Goal: Information Seeking & Learning: Understand process/instructions

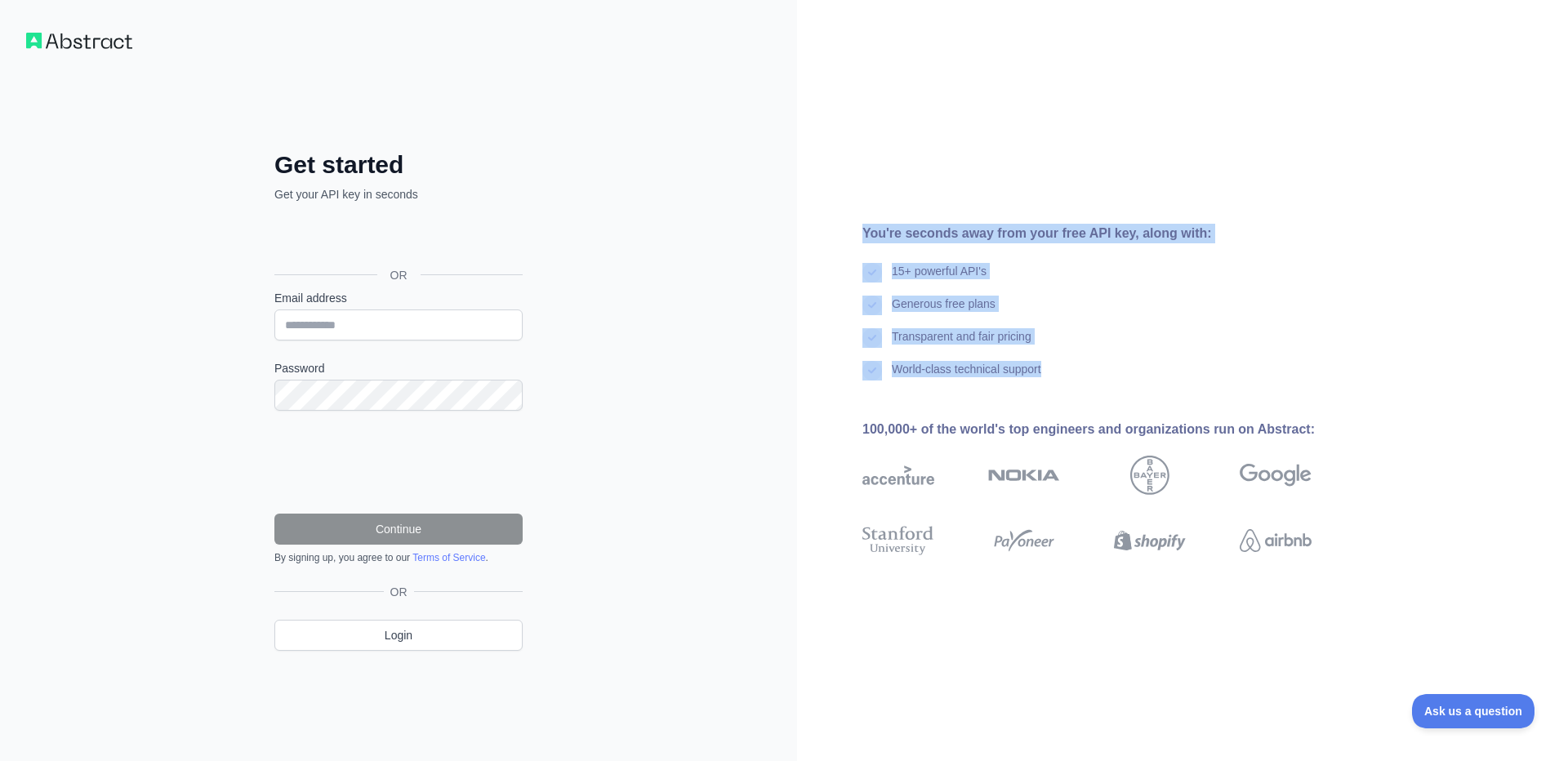
drag, startPoint x: 860, startPoint y: 225, endPoint x: 1123, endPoint y: 375, distance: 302.8
click at [1123, 375] on div "You're seconds away from your free API key, along with: 15+ powerful API's Gene…" at bounding box center [1093, 381] width 593 height 314
click at [1125, 382] on div "World-class technical support" at bounding box center [1113, 377] width 501 height 33
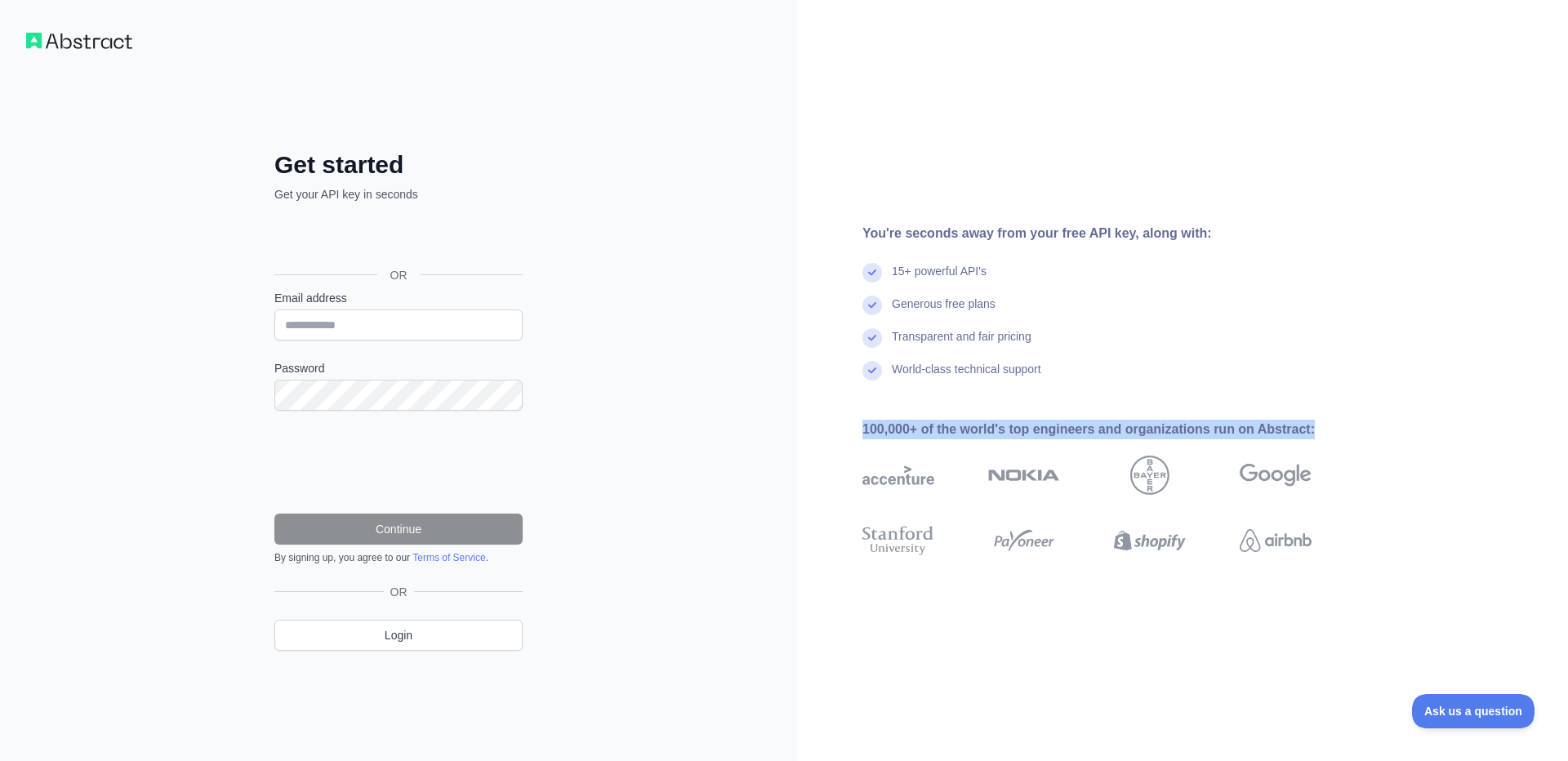
drag, startPoint x: 868, startPoint y: 425, endPoint x: 1345, endPoint y: 431, distance: 477.0
click at [1345, 431] on div "100,000+ of the world's top engineers and organizations run on Abstract:" at bounding box center [1113, 430] width 501 height 19
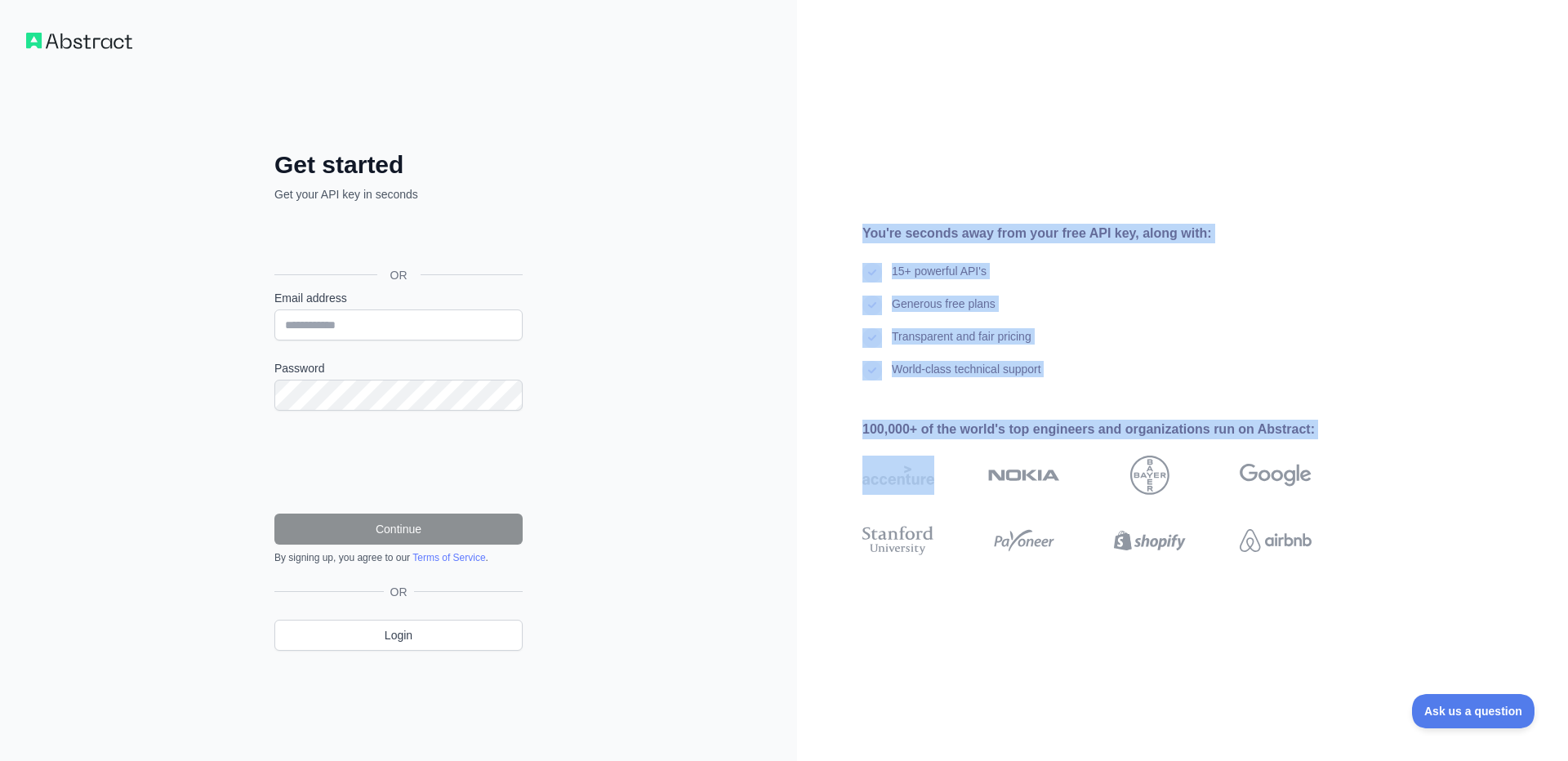
drag, startPoint x: 1345, startPoint y: 430, endPoint x: 1027, endPoint y: 207, distance: 388.4
click at [1027, 207] on div "You're seconds away from your free API key, along with: 15+ powerful API's Gene…" at bounding box center [1182, 380] width 771 height 761
click at [1061, 213] on div "You're seconds away from your free API key, along with: 15+ powerful API's Gene…" at bounding box center [1182, 380] width 771 height 761
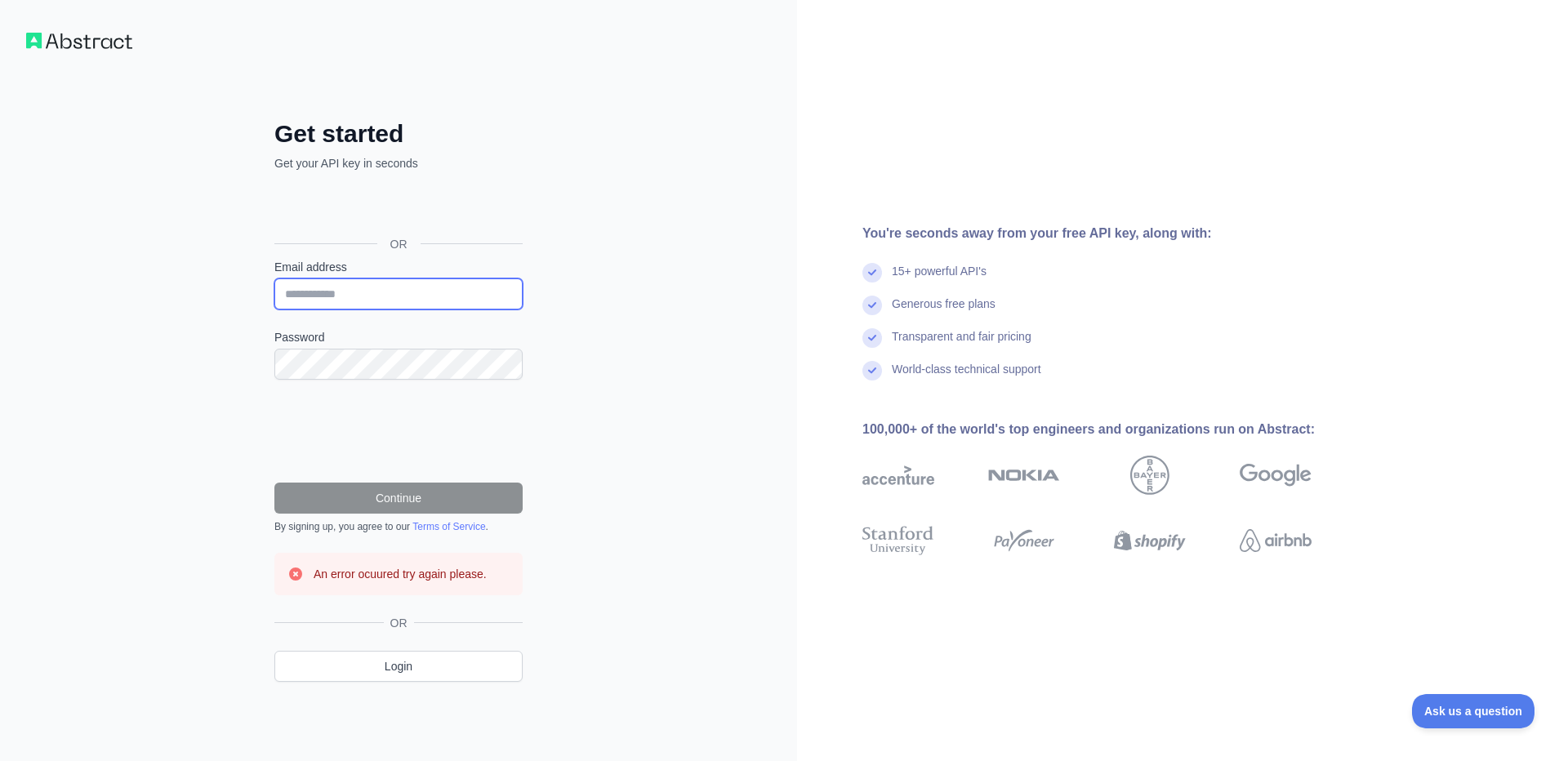
click at [392, 298] on input "Email address" at bounding box center [398, 294] width 248 height 31
click at [530, 557] on div "Get started Get your API key in seconds OR Email address Password Continue By s…" at bounding box center [399, 414] width 314 height 589
click at [321, 302] on input "Email address" at bounding box center [398, 294] width 248 height 31
type input "**********"
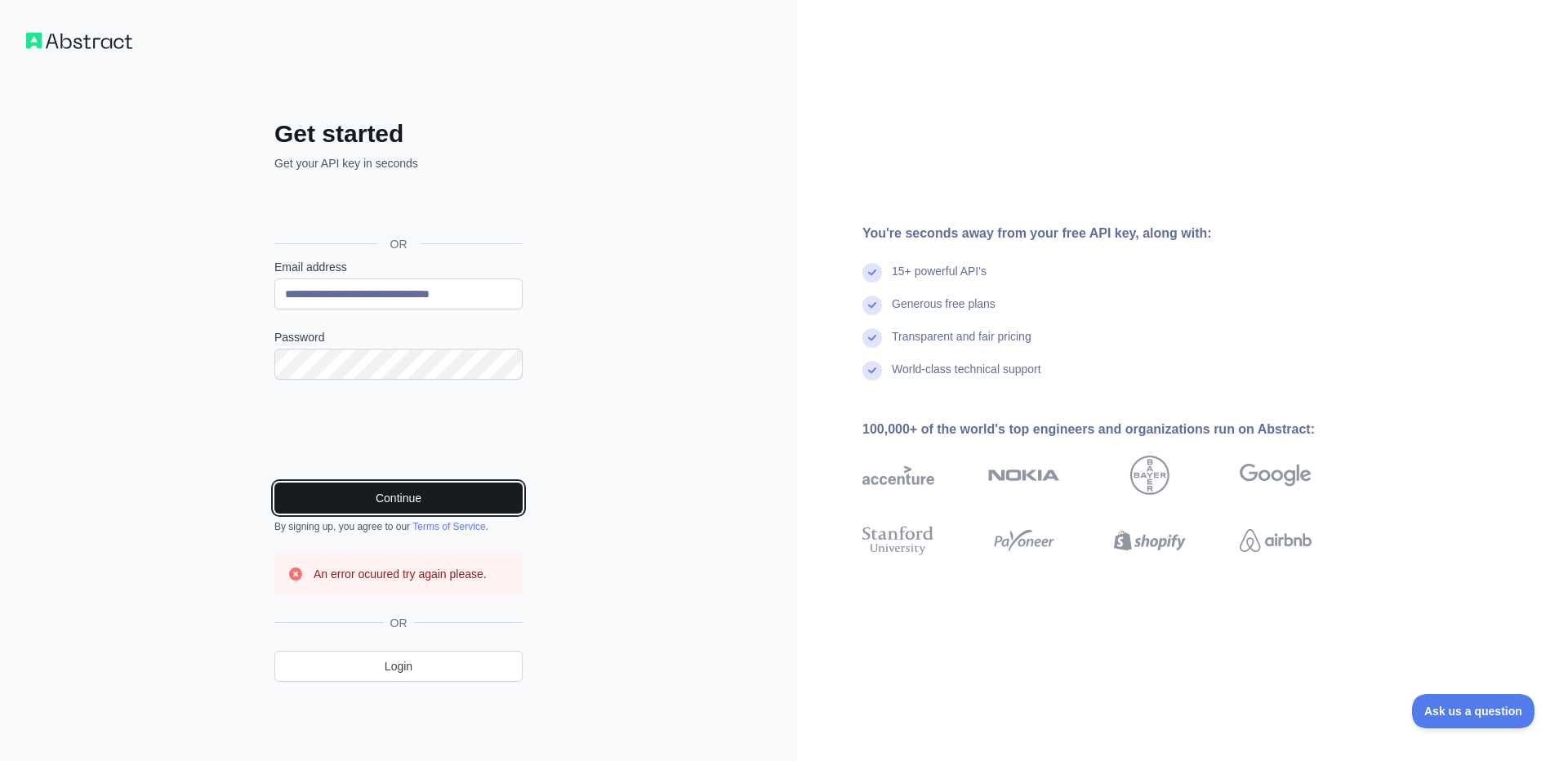
click at [405, 493] on button "Continue" at bounding box center [398, 498] width 248 height 31
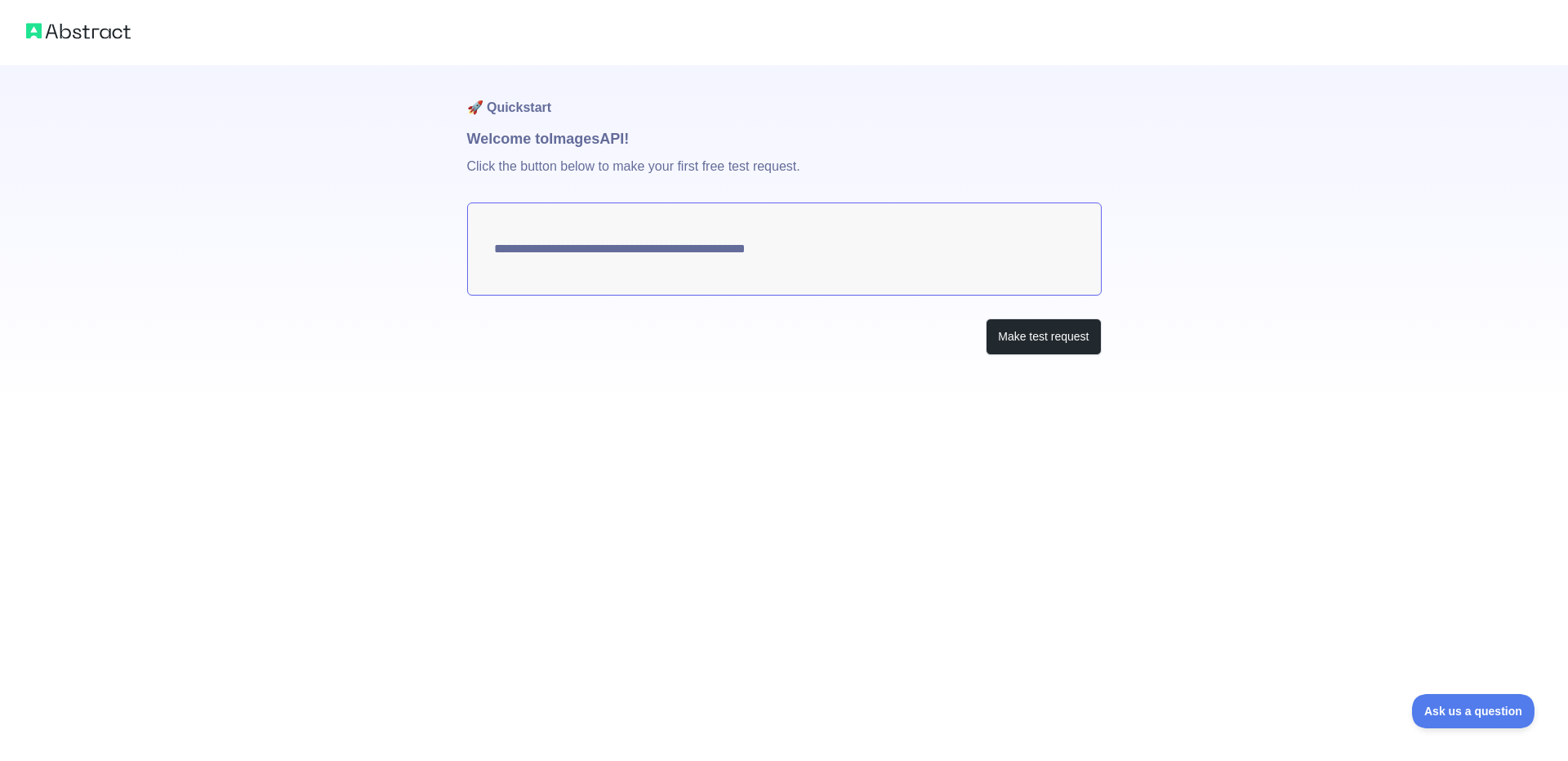
click at [794, 247] on textarea "**********" at bounding box center [784, 249] width 634 height 93
click at [832, 254] on textarea "**********" at bounding box center [784, 249] width 634 height 93
drag, startPoint x: 880, startPoint y: 255, endPoint x: 519, endPoint y: 236, distance: 361.5
click at [519, 236] on textarea "**********" at bounding box center [784, 249] width 634 height 93
click at [1062, 343] on button "Make test request" at bounding box center [1043, 337] width 115 height 36
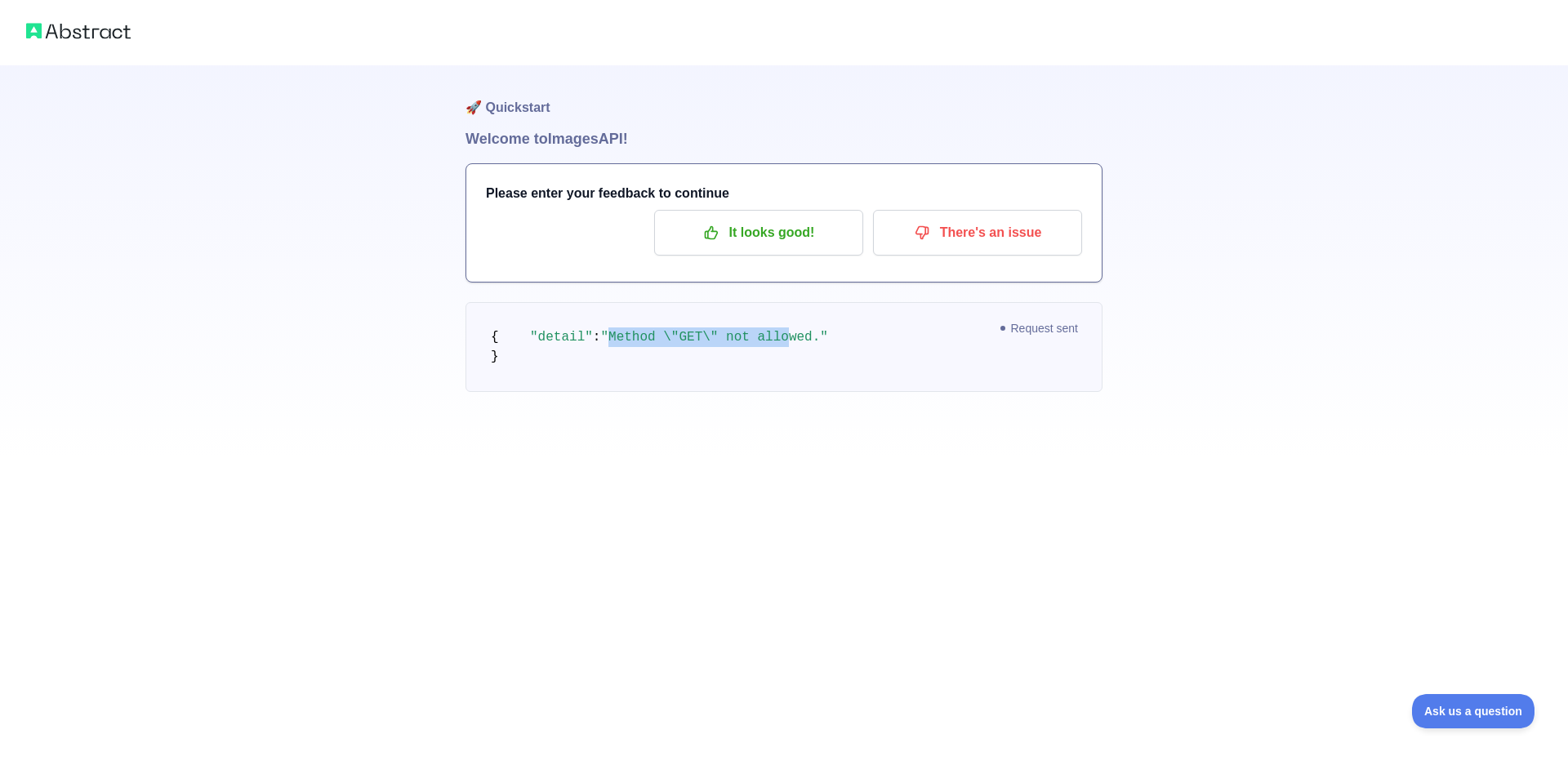
drag, startPoint x: 608, startPoint y: 359, endPoint x: 788, endPoint y: 354, distance: 180.1
click at [788, 345] on span ""Method \"GET\" not allowed."" at bounding box center [713, 337] width 227 height 14
click at [827, 345] on span ""Method \"GET\" not allowed."" at bounding box center [713, 337] width 227 height 14
drag, startPoint x: 1066, startPoint y: 325, endPoint x: 876, endPoint y: 348, distance: 191.4
click at [1062, 326] on span "Request sent" at bounding box center [1040, 328] width 94 height 19
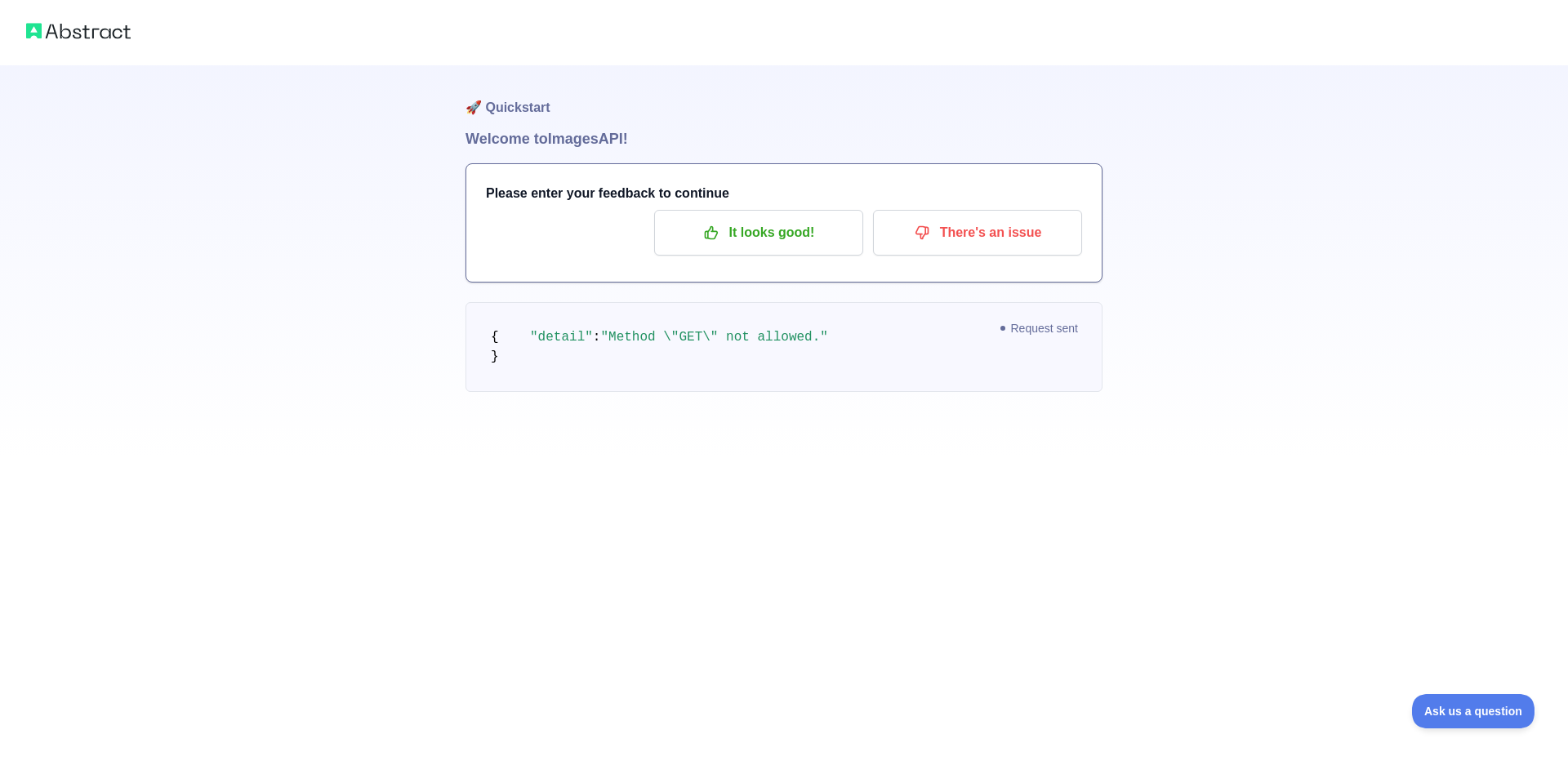
drag, startPoint x: 634, startPoint y: 352, endPoint x: 596, endPoint y: 348, distance: 38.2
click at [621, 345] on span ""Method \"GET\" not allowed."" at bounding box center [713, 337] width 227 height 14
click at [577, 345] on span ""detail"" at bounding box center [562, 337] width 63 height 14
drag, startPoint x: 579, startPoint y: 392, endPoint x: 493, endPoint y: 316, distance: 114.8
click at [493, 316] on pre "{ "detail" : "Method \"GET\" not allowed." }" at bounding box center [784, 347] width 637 height 90
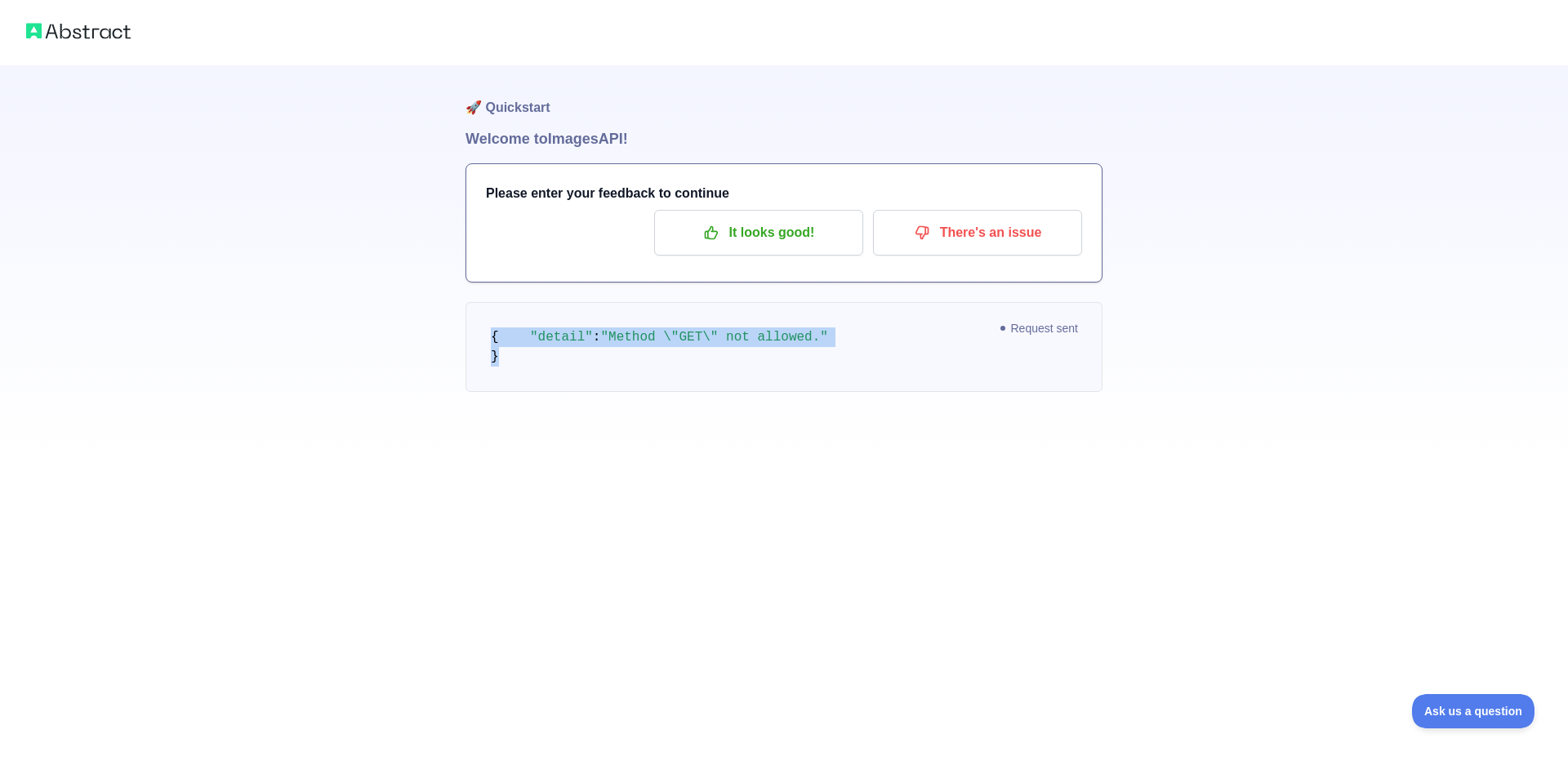
click at [556, 345] on pre "{ "detail" : "Method \"GET\" not allowed." }" at bounding box center [784, 347] width 637 height 90
click at [526, 139] on h1 "Welcome to Images API!" at bounding box center [784, 139] width 637 height 23
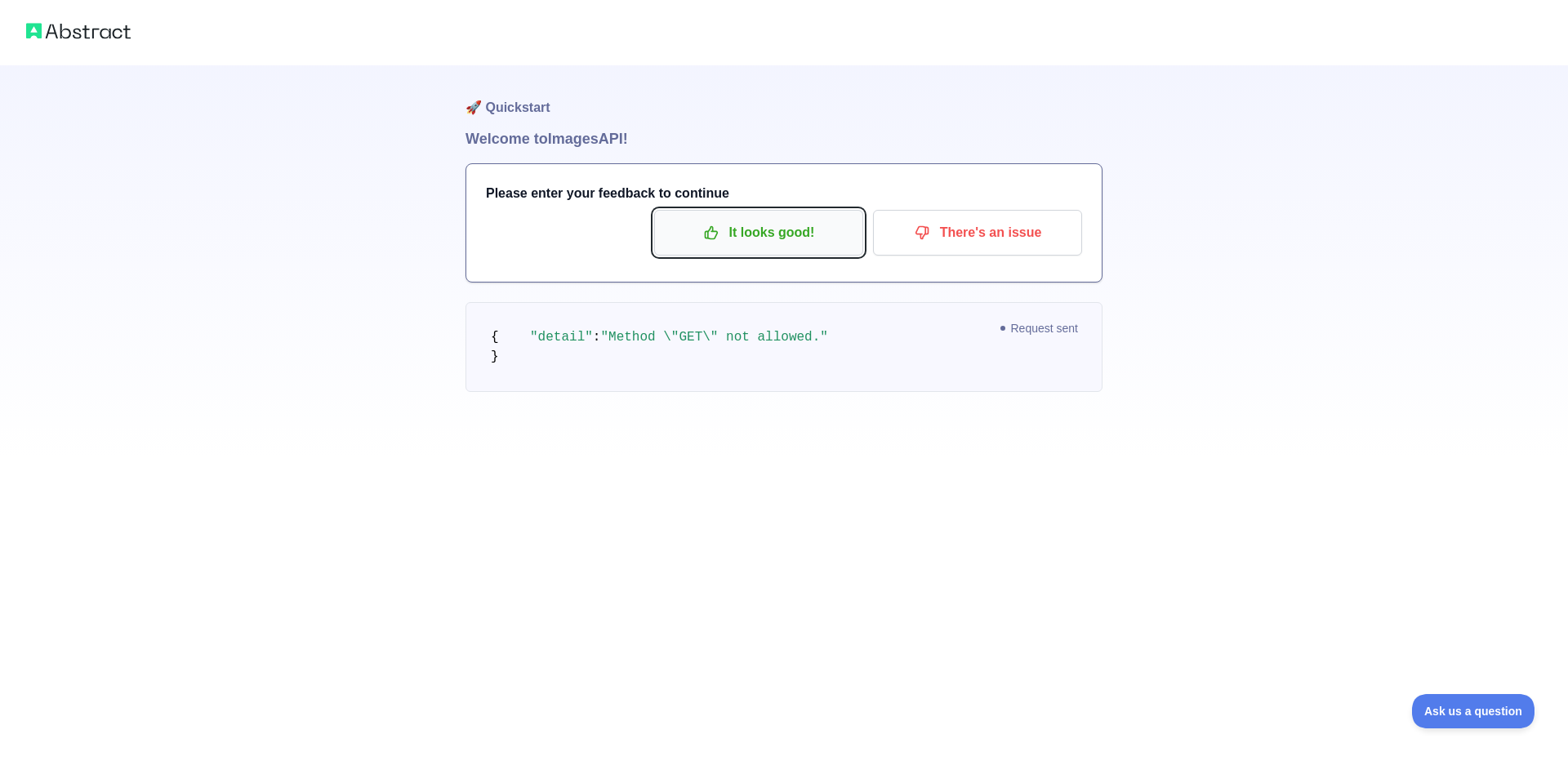
click at [758, 229] on p "It looks good!" at bounding box center [758, 233] width 185 height 28
click at [756, 240] on p "It looks good!" at bounding box center [758, 233] width 185 height 28
click at [801, 237] on p "It looks good!" at bounding box center [758, 233] width 185 height 28
click at [866, 350] on pre "{ "detail" : "Method \"GET\" not allowed." }" at bounding box center [784, 347] width 637 height 90
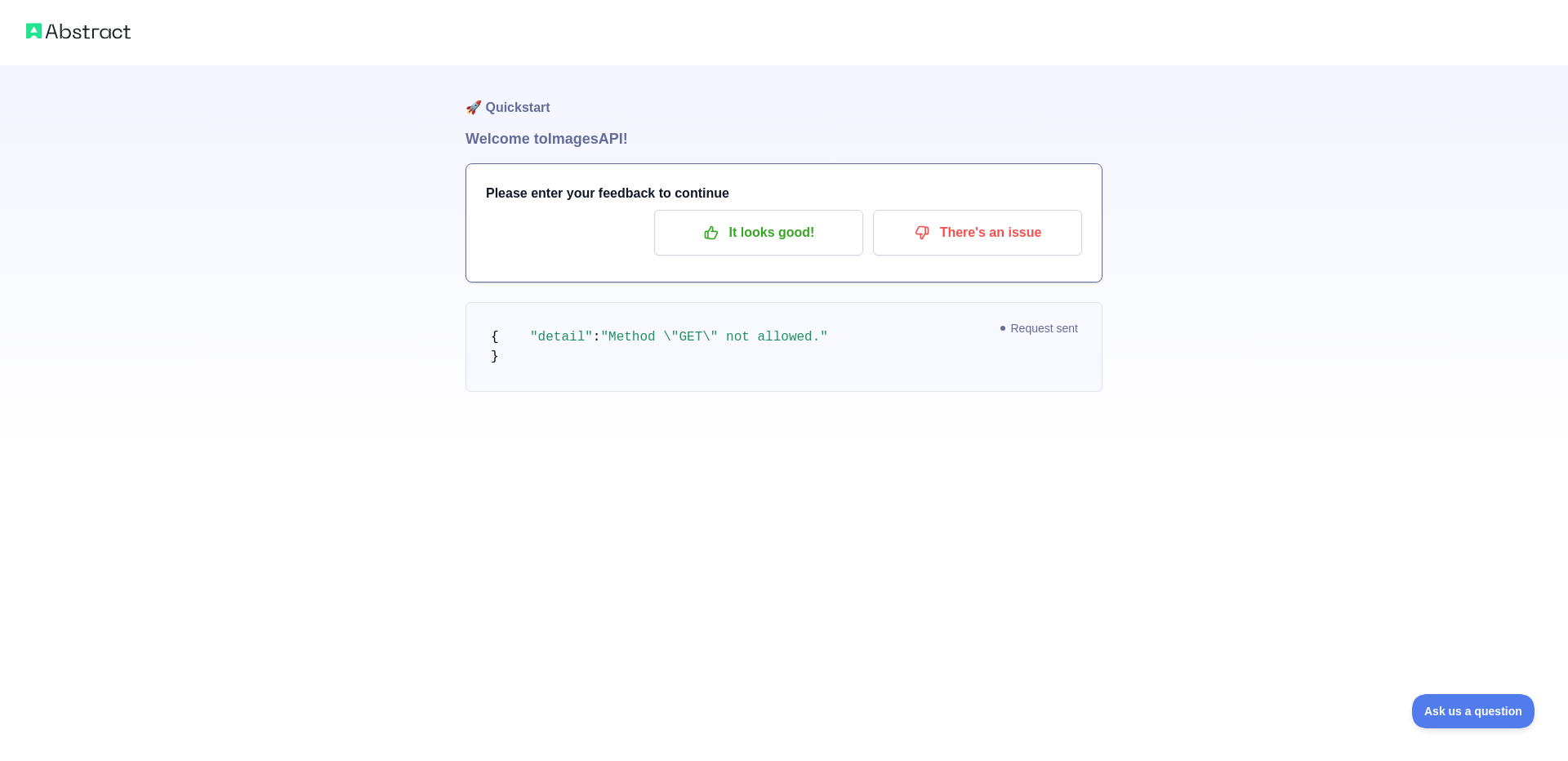
click at [1011, 326] on span "Request sent" at bounding box center [1040, 328] width 94 height 19
click at [718, 254] on button "It looks good!" at bounding box center [759, 233] width 209 height 46
click at [932, 238] on p "There's an issue" at bounding box center [977, 233] width 185 height 28
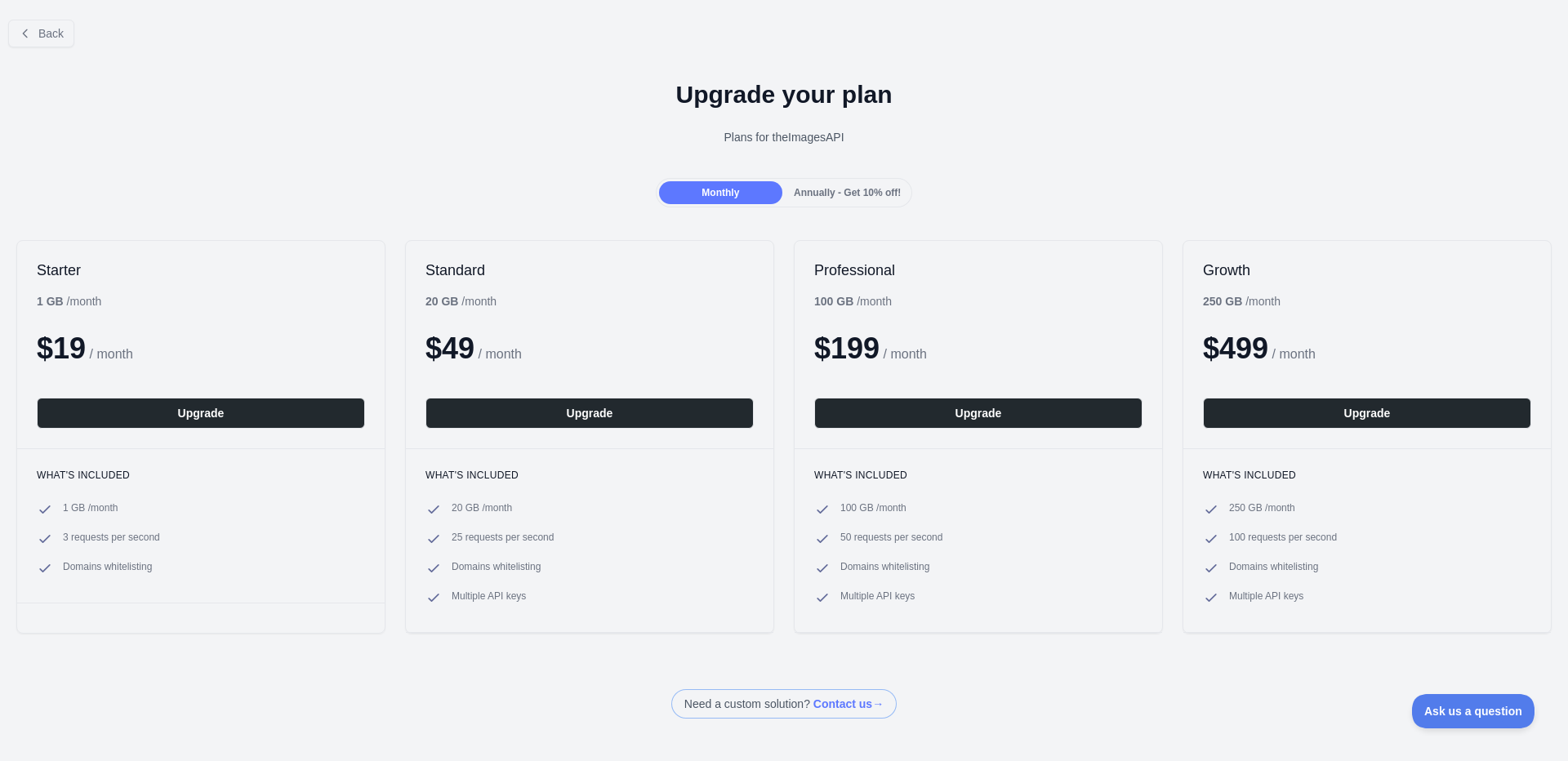
click at [795, 199] on div "Annually - Get 10% off!" at bounding box center [847, 192] width 123 height 23
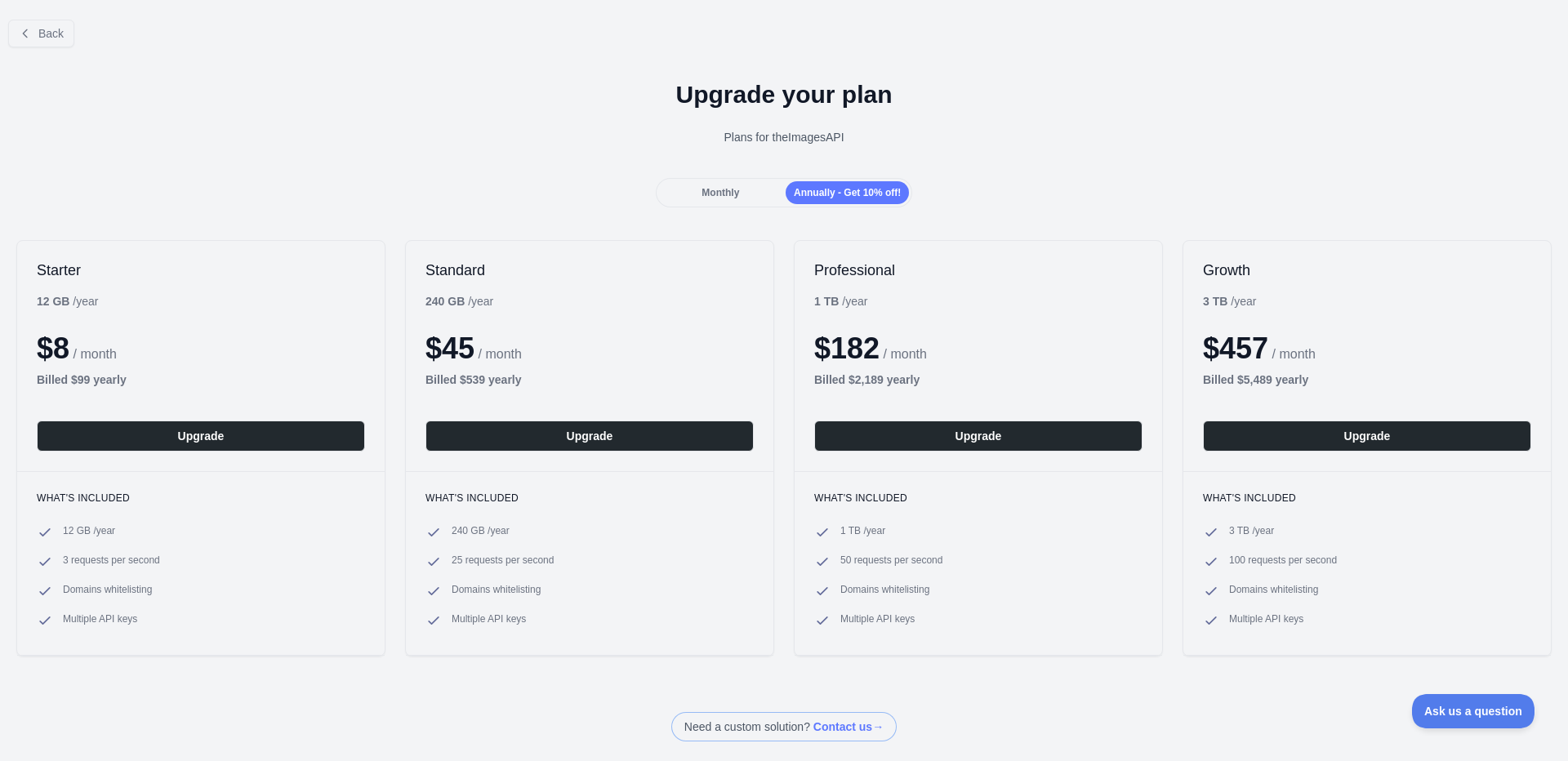
click at [728, 201] on div "Monthly" at bounding box center [720, 192] width 123 height 23
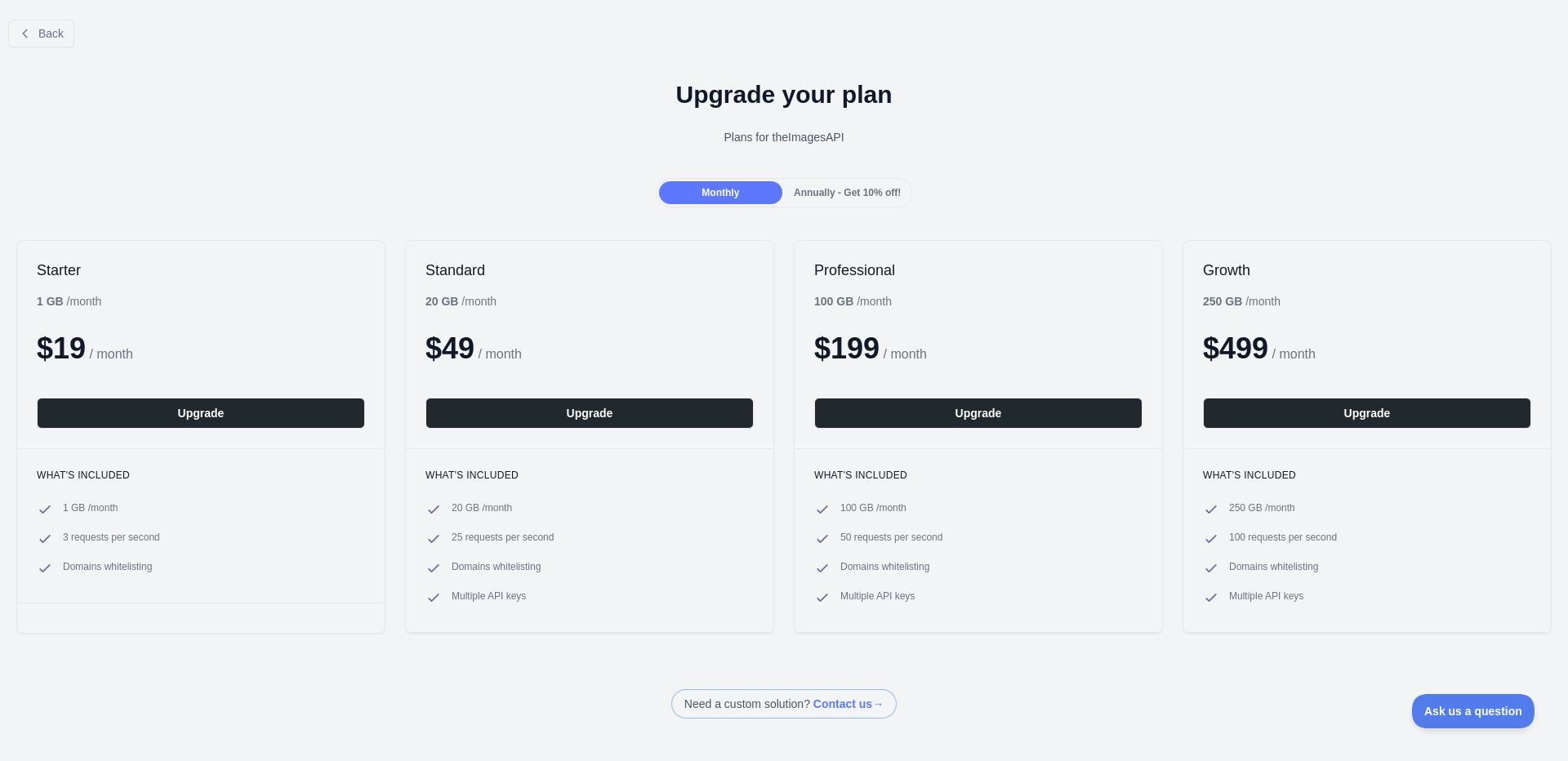
drag, startPoint x: 663, startPoint y: 82, endPoint x: 893, endPoint y: 153, distance: 240.7
click at [893, 153] on div "Upgrade your plan Plans for the Images API" at bounding box center [784, 119] width 1568 height 118
click at [620, 244] on div "Standard 20 GB / month $ 49 / month Upgrade" at bounding box center [589, 345] width 367 height 208
drag, startPoint x: 165, startPoint y: 563, endPoint x: 42, endPoint y: 464, distance: 157.9
click at [42, 464] on div "What's included 1 GB / month 3 requests per second Domains whitelisting" at bounding box center [201, 526] width 367 height 154
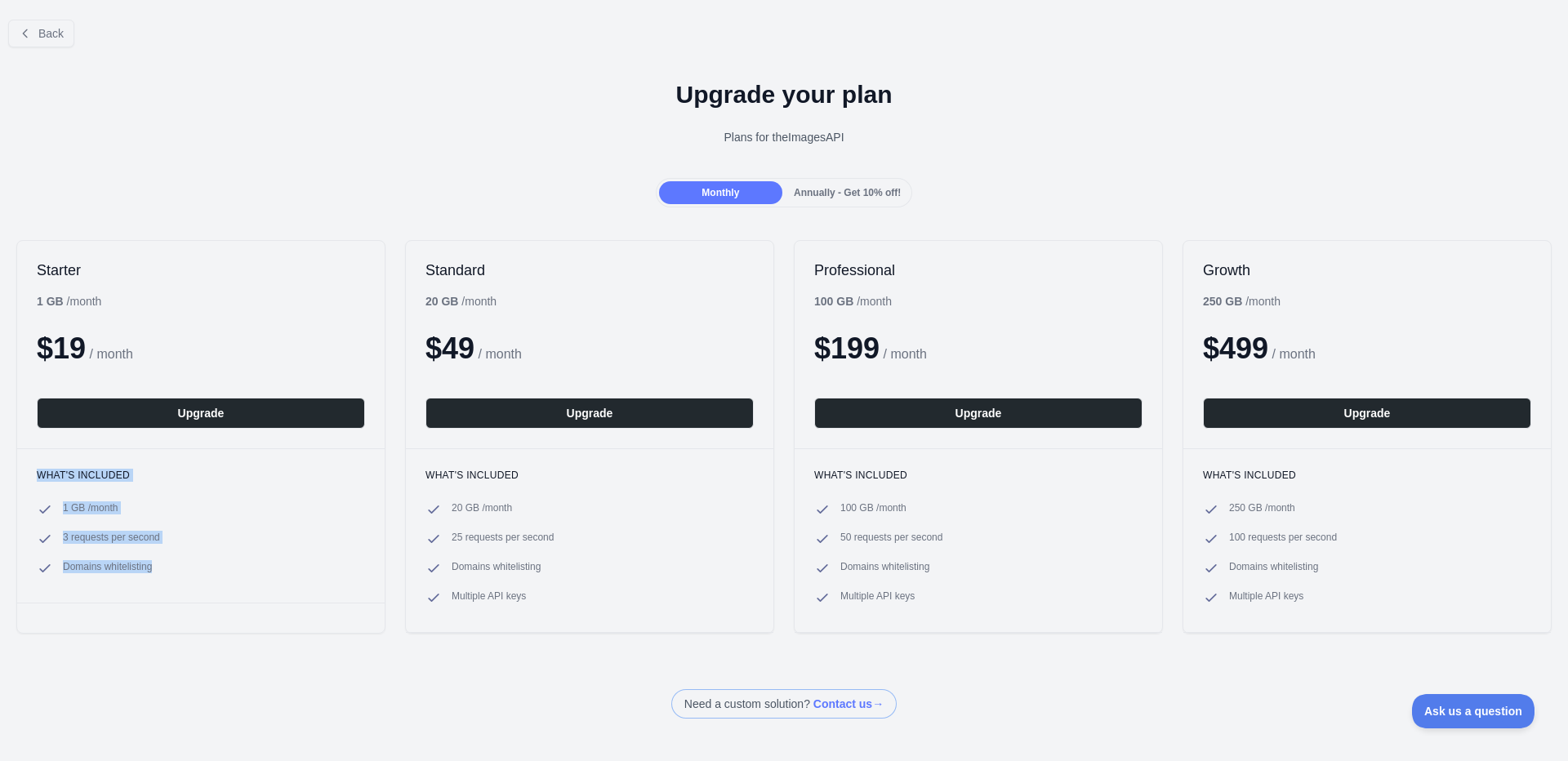
drag, startPoint x: 214, startPoint y: 540, endPoint x: 203, endPoint y: 573, distance: 34.8
click at [213, 541] on li "3 requests per second" at bounding box center [200, 539] width 328 height 16
click at [185, 593] on div "What's included 1 GB / month 3 requests per second Domains whitelisting" at bounding box center [201, 526] width 367 height 154
drag, startPoint x: 192, startPoint y: 585, endPoint x: 10, endPoint y: 452, distance: 225.4
click at [9, 450] on div "Starter 1 GB / month $ 19 / month Upgrade What's included 1 GB / month 3 reques…" at bounding box center [784, 436] width 1568 height 426
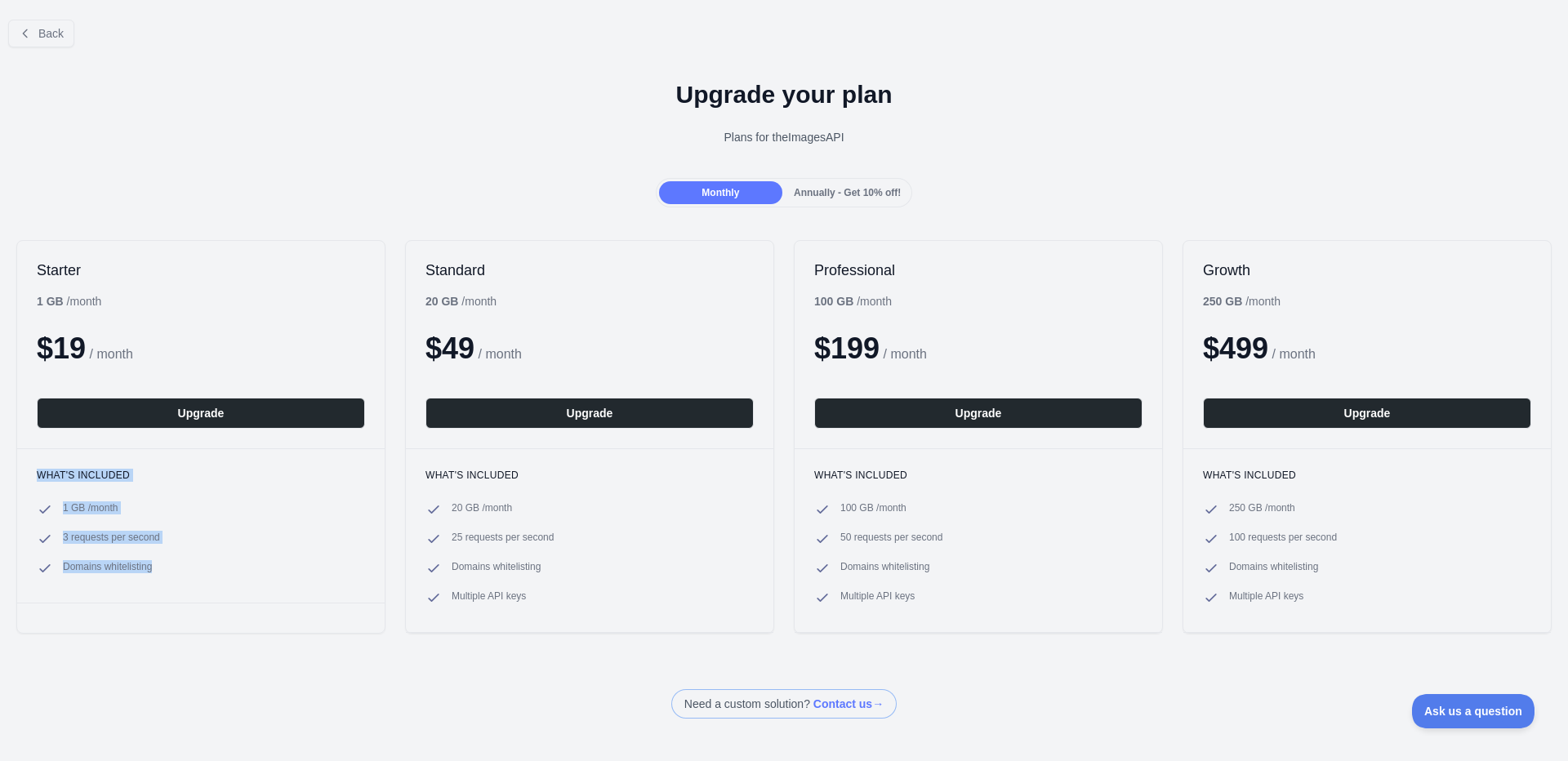
click at [246, 547] on li "3 requests per second" at bounding box center [200, 539] width 328 height 16
click at [66, 32] on button "Back" at bounding box center [41, 33] width 66 height 28
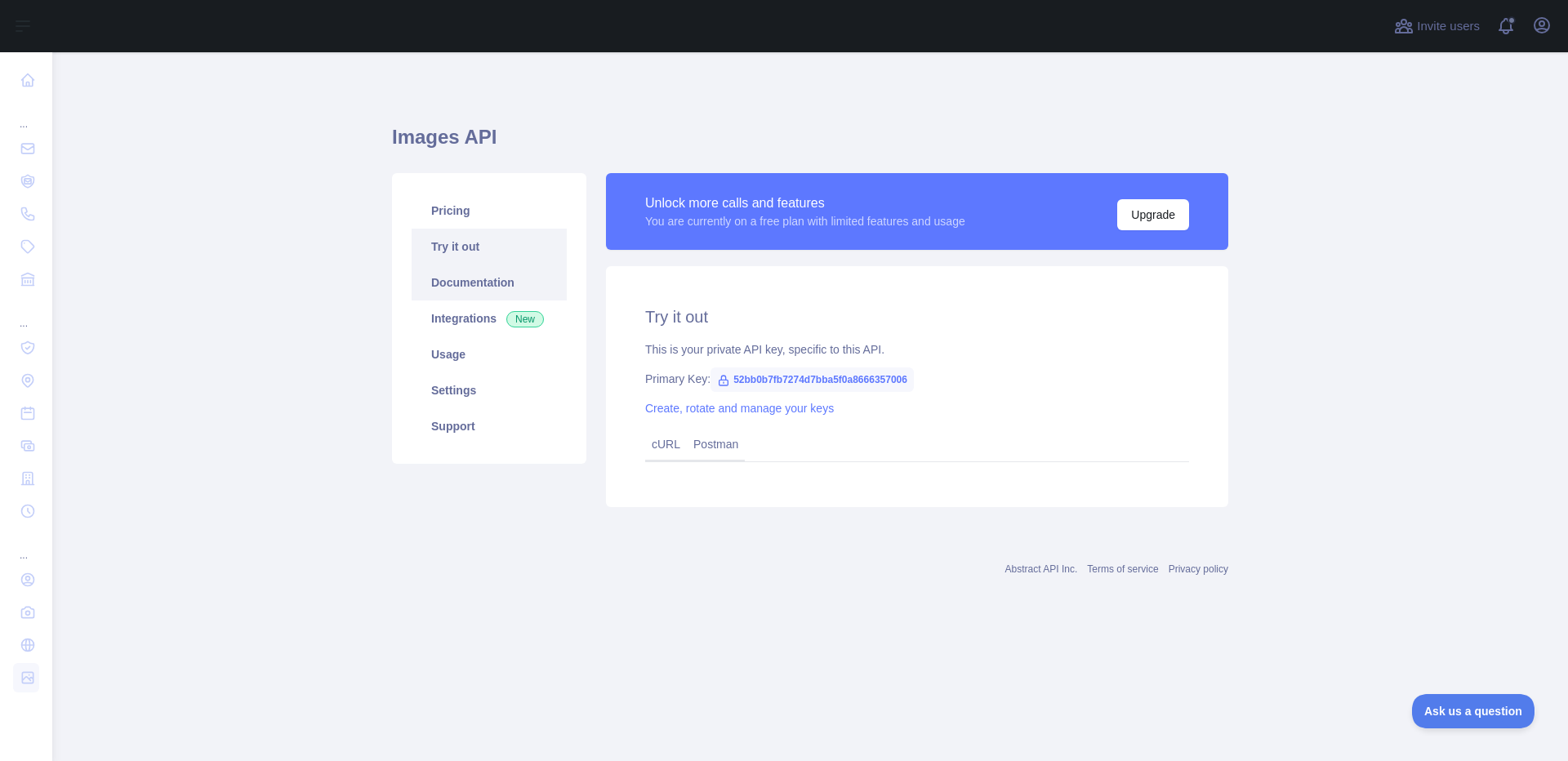
click at [498, 276] on link "Documentation" at bounding box center [489, 283] width 155 height 36
drag, startPoint x: 759, startPoint y: 220, endPoint x: 971, endPoint y: 225, distance: 212.1
click at [965, 225] on div "You are currently on a free plan with limited features and usage" at bounding box center [805, 221] width 320 height 16
drag, startPoint x: 643, startPoint y: 351, endPoint x: 893, endPoint y: 343, distance: 250.1
click at [893, 343] on div "Try it out This is your private API key, specific to this API. Primary Key: 52b…" at bounding box center [917, 387] width 622 height 241
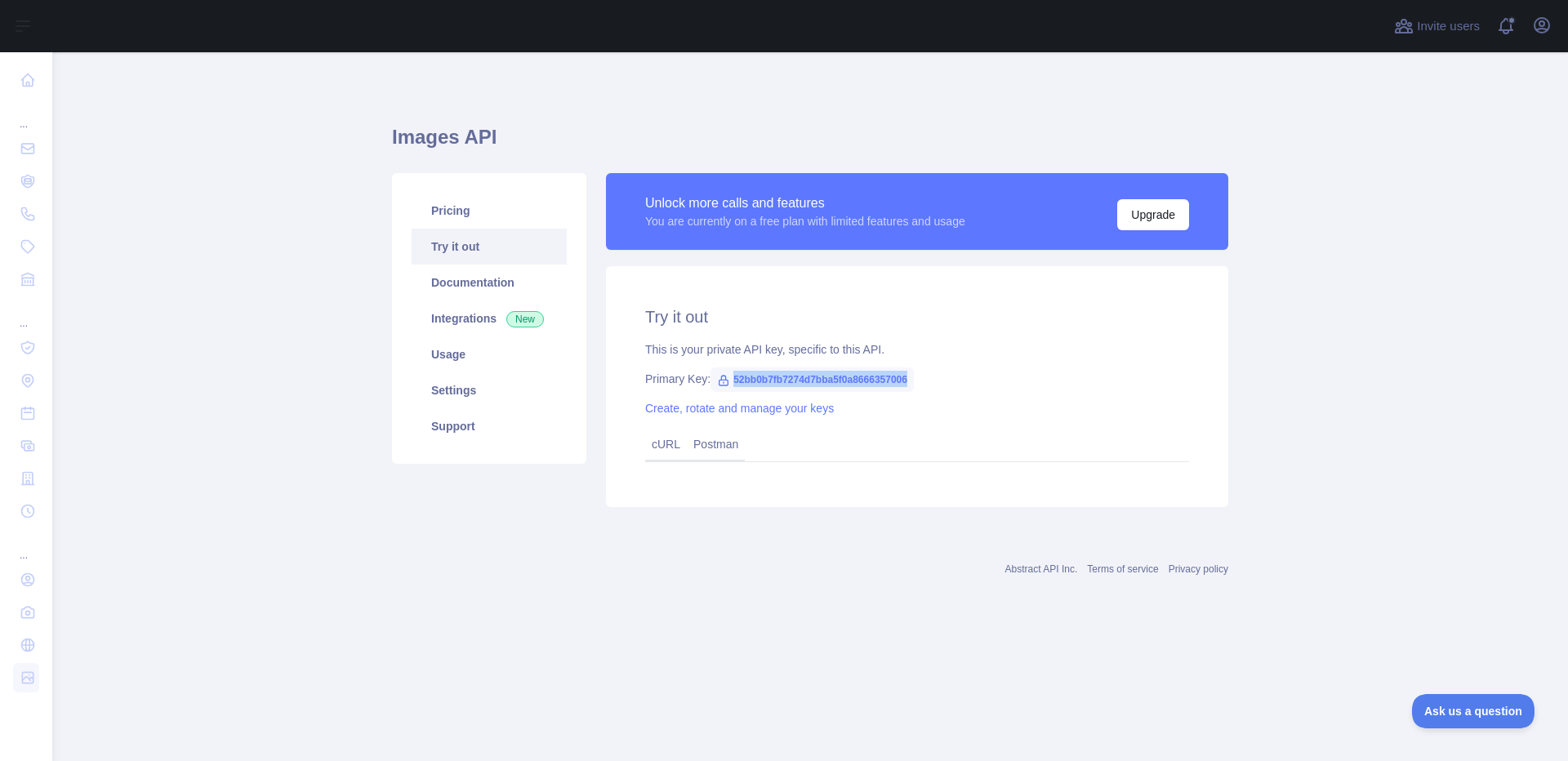
drag, startPoint x: 725, startPoint y: 382, endPoint x: 986, endPoint y: 376, distance: 261.1
click at [986, 376] on div "Primary Key: 52bb0b7fb7274d7bba5f0a8666357006" at bounding box center [917, 378] width 543 height 16
click at [716, 378] on span "52bb0b7fb7274d7bba5f0a8666357006" at bounding box center [811, 380] width 203 height 25
click at [656, 451] on div "cURL" at bounding box center [666, 445] width 42 height 32
click at [754, 446] on div "cURL Postman" at bounding box center [917, 446] width 543 height 33
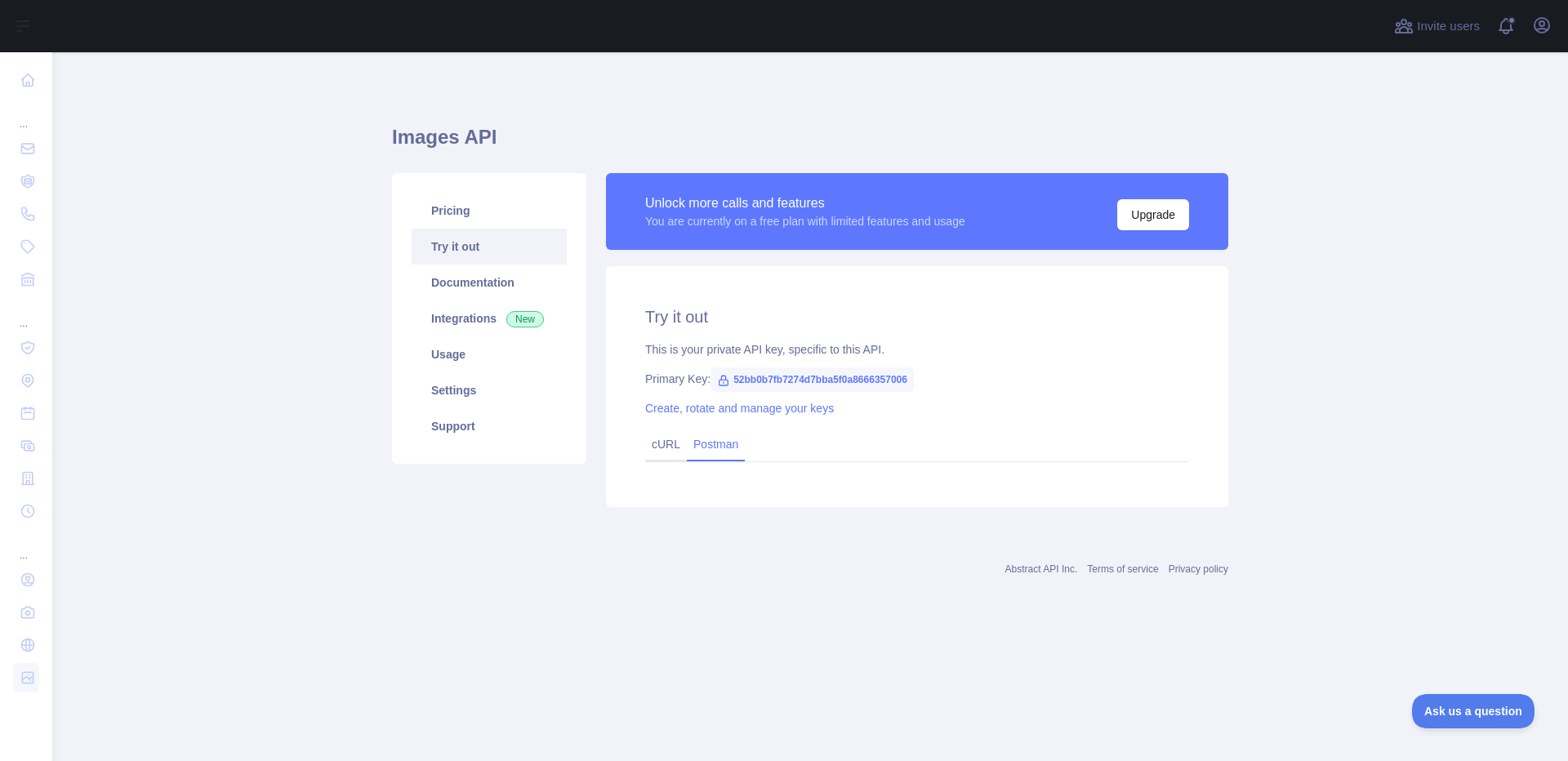
click at [715, 443] on link "Postman" at bounding box center [716, 444] width 58 height 26
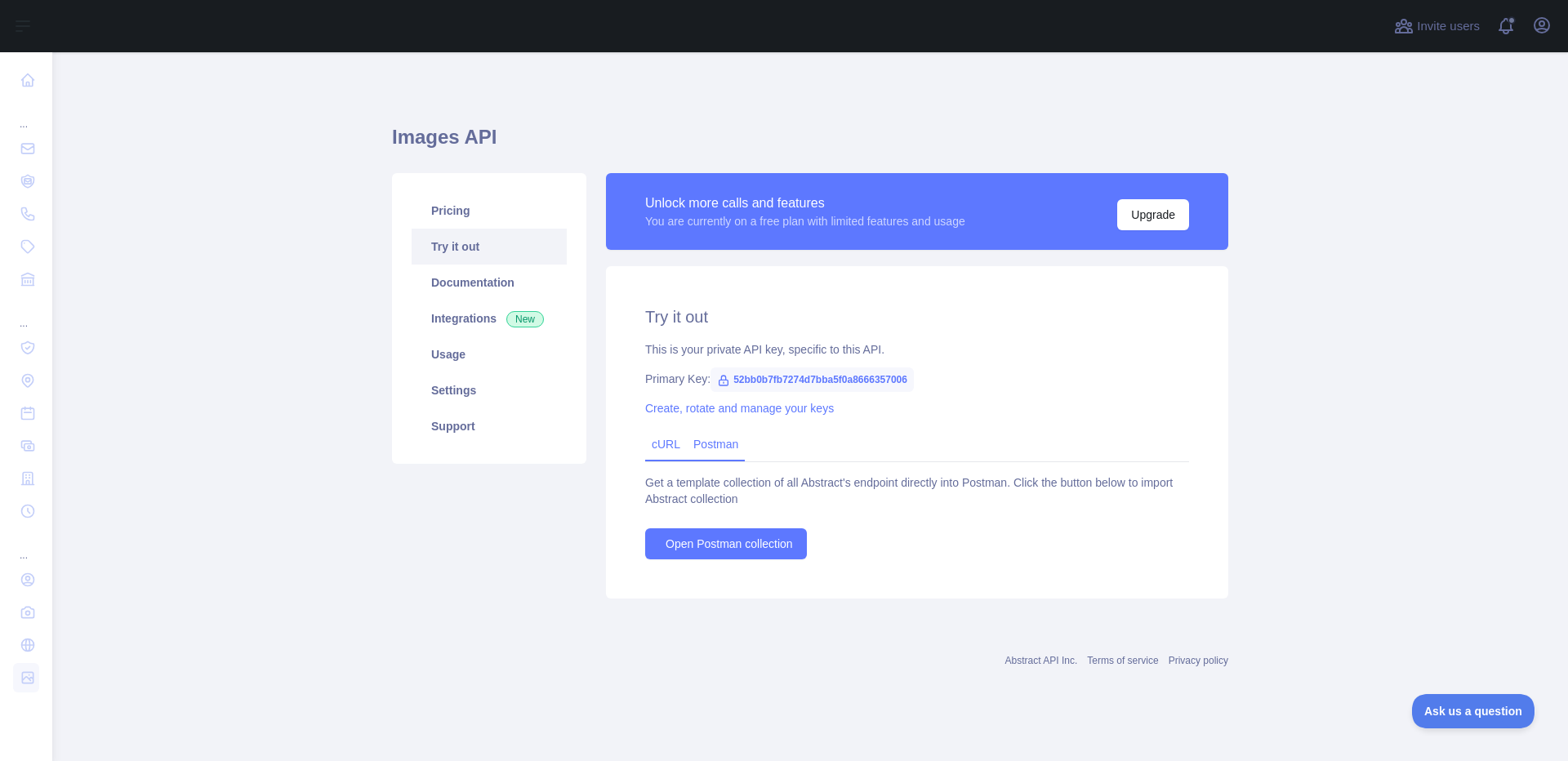
click at [665, 449] on link "cURL" at bounding box center [666, 444] width 29 height 13
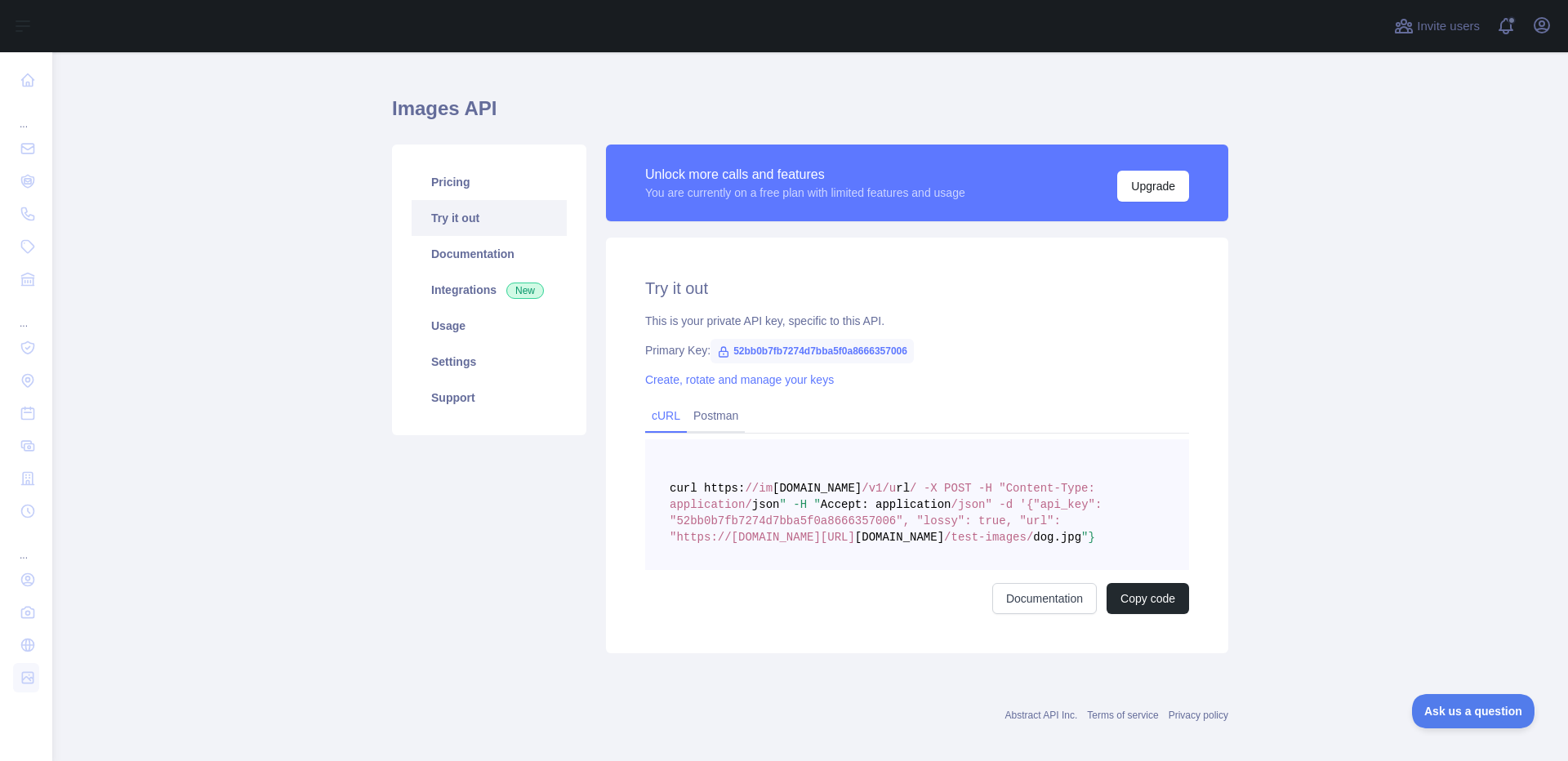
scroll to position [42, 0]
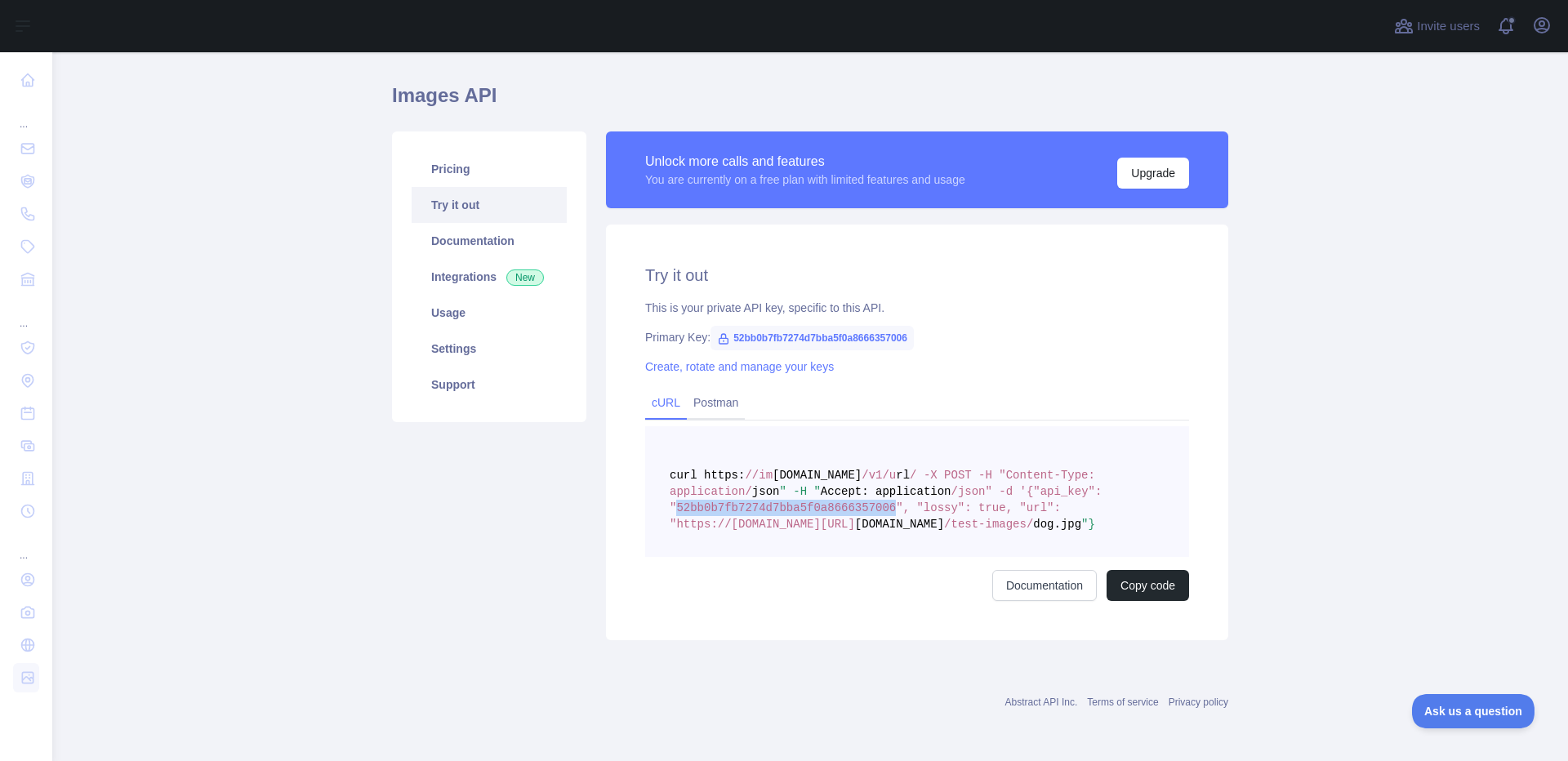
drag, startPoint x: 758, startPoint y: 509, endPoint x: 979, endPoint y: 506, distance: 221.0
click at [979, 506] on span "/json" -d '{"api_key": "52bb0b7fb7274d7bba5f0a8666357006", "lossy": true, "url"…" at bounding box center [889, 508] width 439 height 46
click at [1002, 510] on span "/json" -d '{"api_key": "52bb0b7fb7274d7bba5f0a8666357006", "lossy": true, "url"…" at bounding box center [889, 508] width 439 height 46
drag, startPoint x: 810, startPoint y: 485, endPoint x: 1145, endPoint y: 526, distance: 337.5
click at [1145, 526] on pre "curl https: //im [DOMAIN_NAME] /v1/u rl / -X POST -H "Content-Type: application…" at bounding box center [917, 491] width 543 height 131
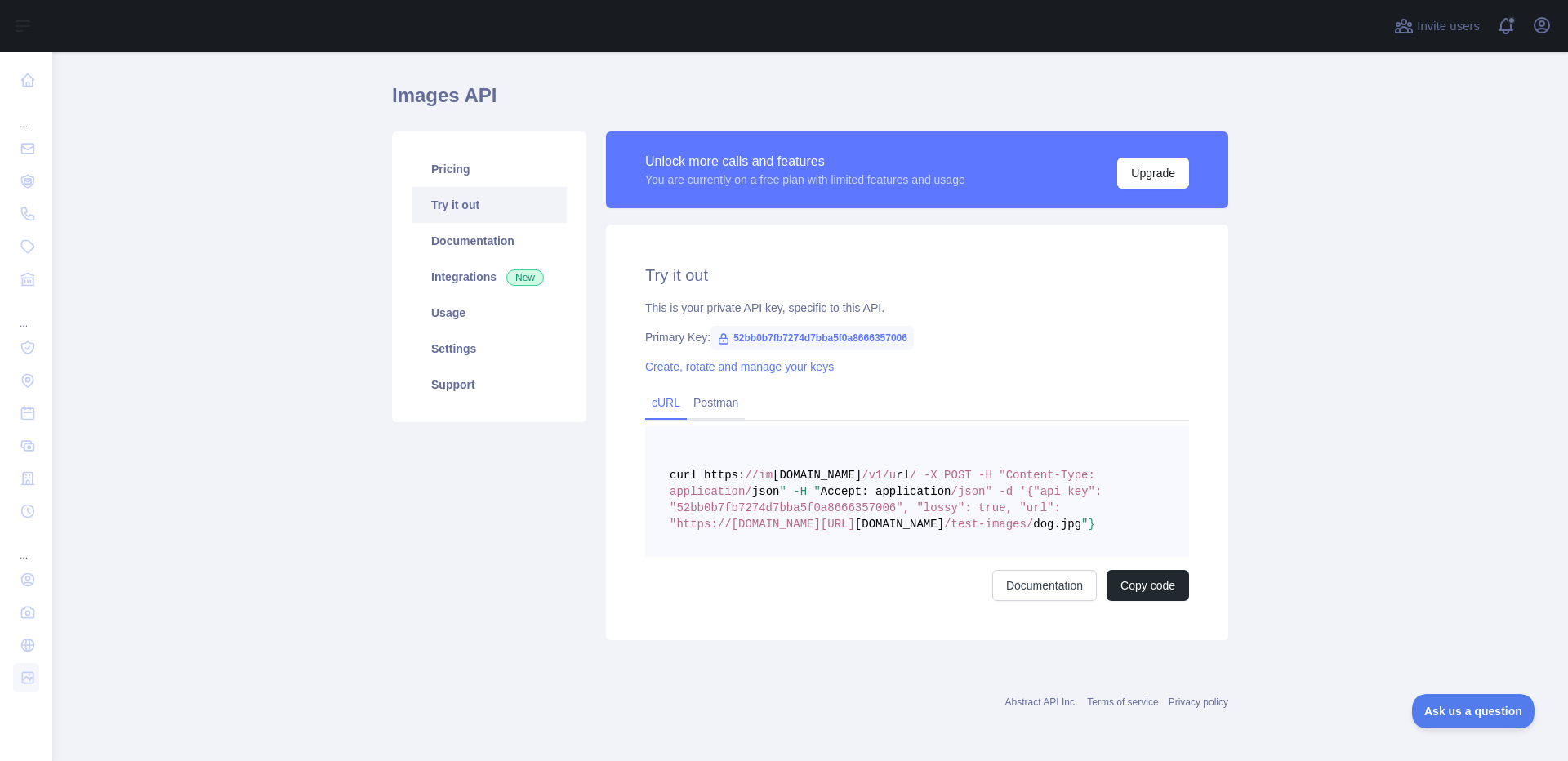
click at [1145, 526] on pre "curl https: //im [DOMAIN_NAME] /v1/u rl / -X POST -H "Content-Type: application…" at bounding box center [917, 491] width 543 height 131
drag, startPoint x: 1147, startPoint y: 527, endPoint x: 794, endPoint y: 471, distance: 357.4
click at [794, 471] on pre "curl https: //im [DOMAIN_NAME] /v1/u rl / -X POST -H "Content-Type: application…" at bounding box center [917, 491] width 543 height 131
click at [716, 425] on div "cURL Postman curl https: //im [DOMAIN_NAME] /v1/u rl / -X POST -H "Content-Type…" at bounding box center [917, 494] width 543 height 213
click at [724, 411] on link "Postman" at bounding box center [716, 402] width 58 height 26
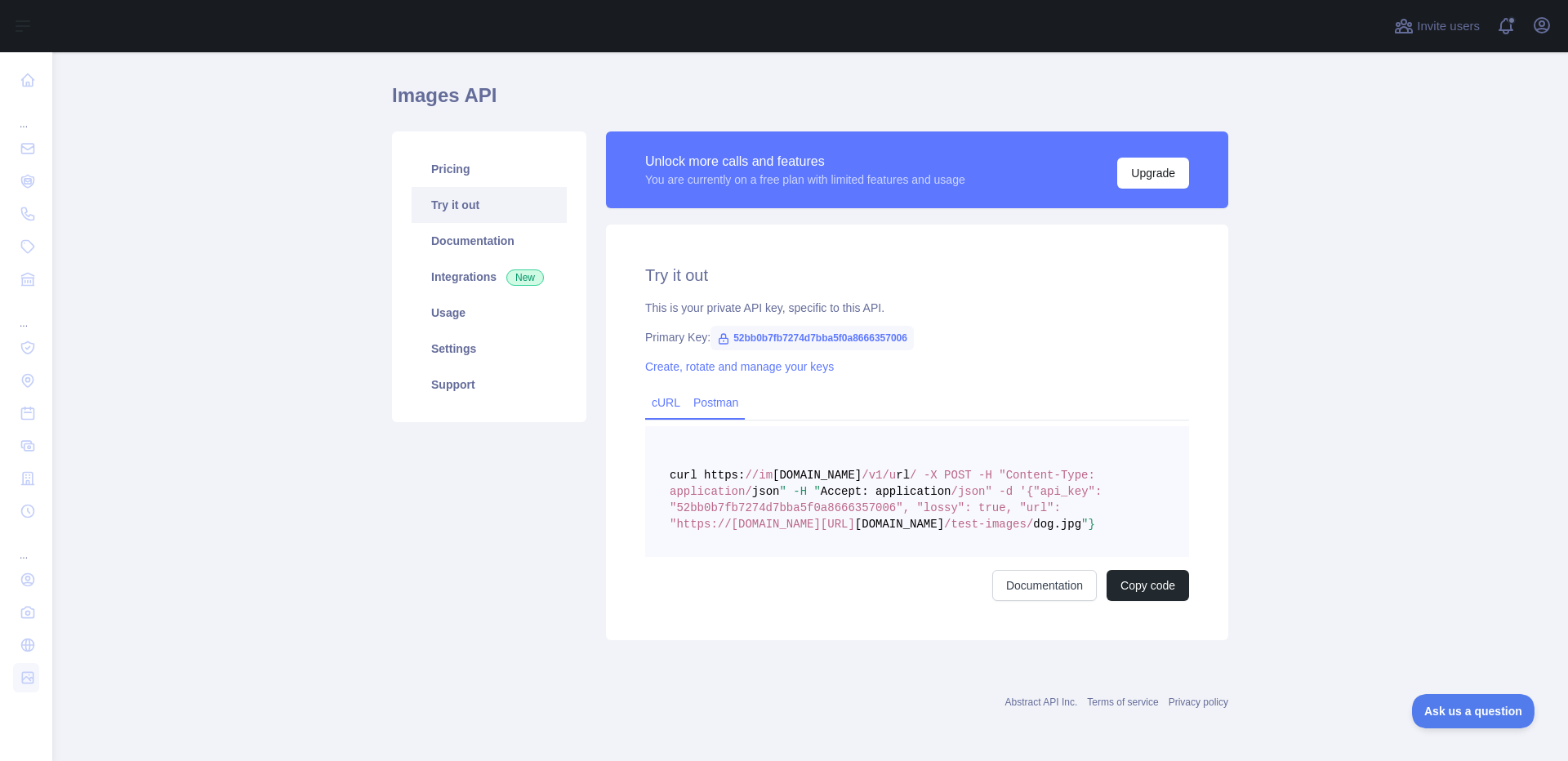
scroll to position [0, 0]
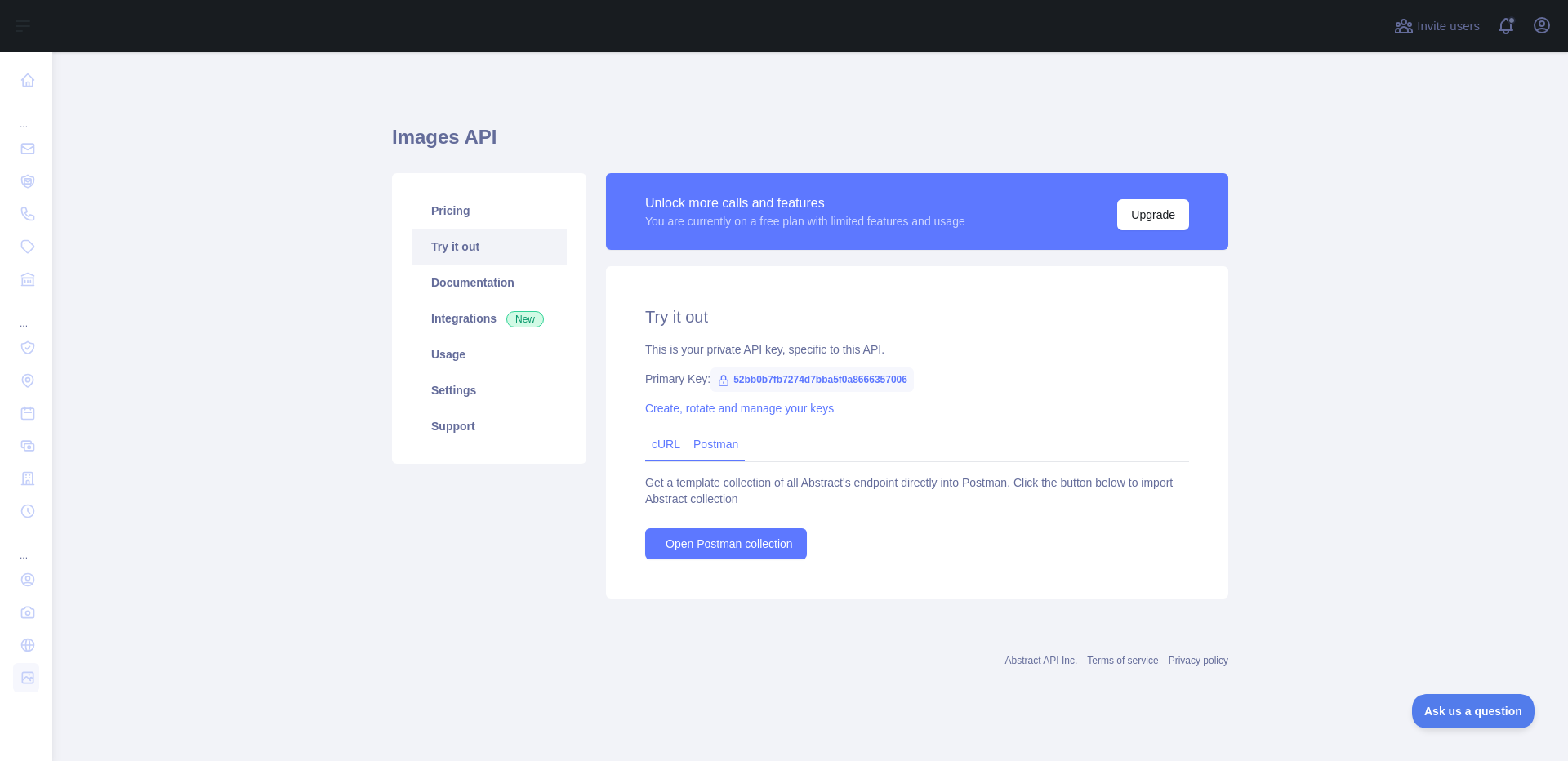
click at [672, 442] on link "cURL" at bounding box center [666, 444] width 29 height 13
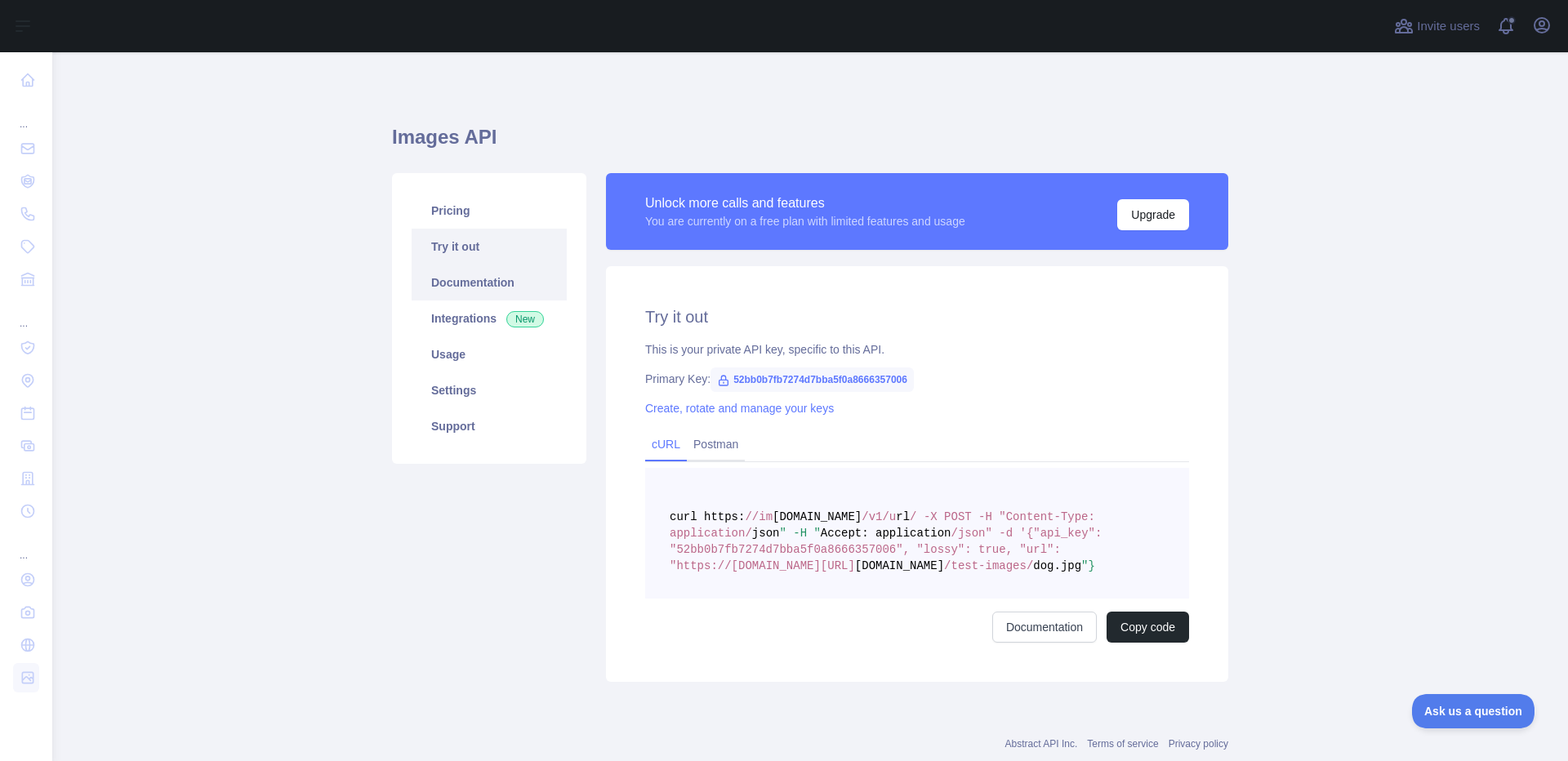
click at [504, 298] on link "Documentation" at bounding box center [489, 283] width 155 height 36
click at [482, 323] on link "Integrations New" at bounding box center [489, 319] width 155 height 36
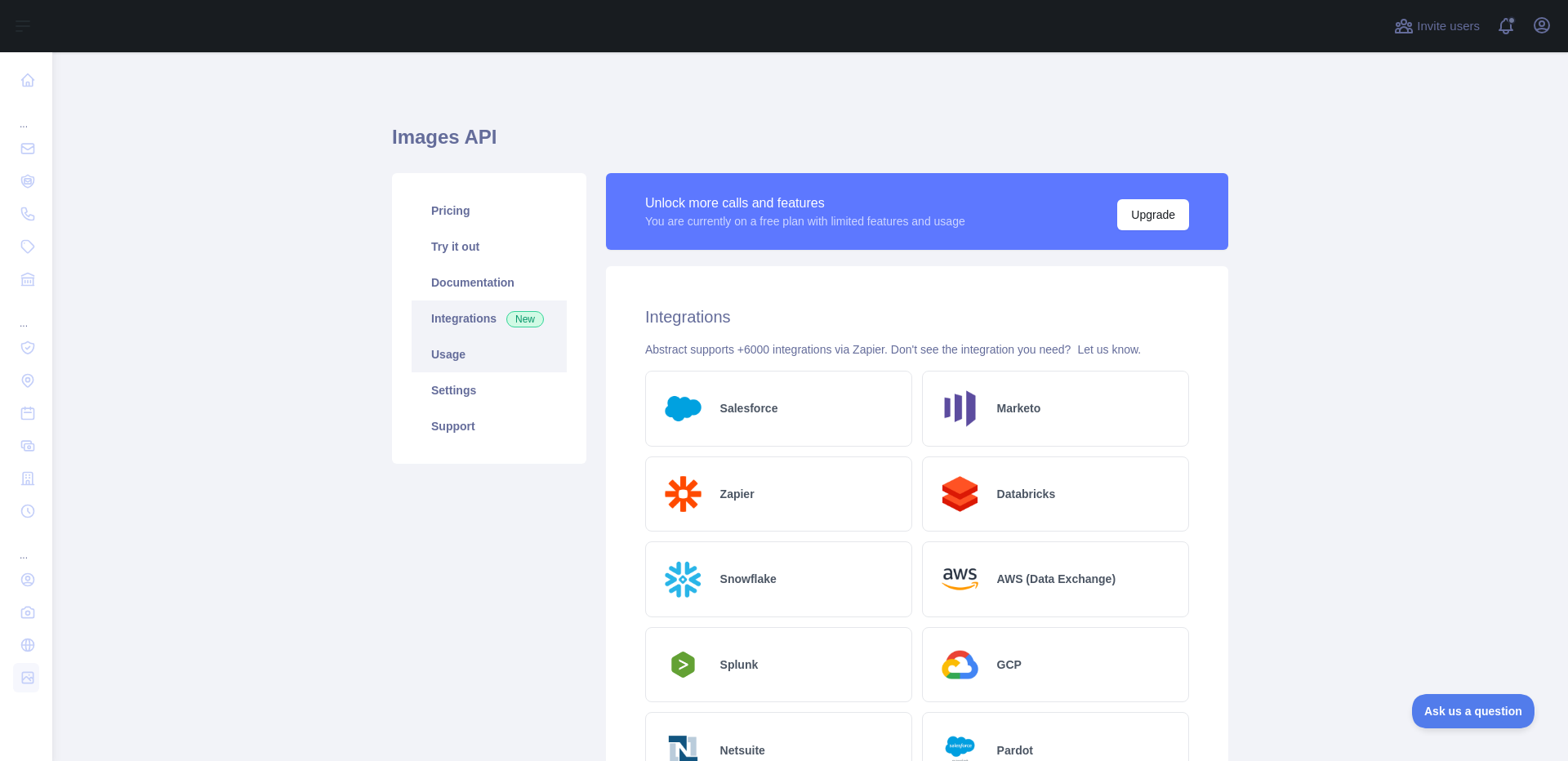
click at [534, 359] on link "Usage" at bounding box center [489, 355] width 155 height 36
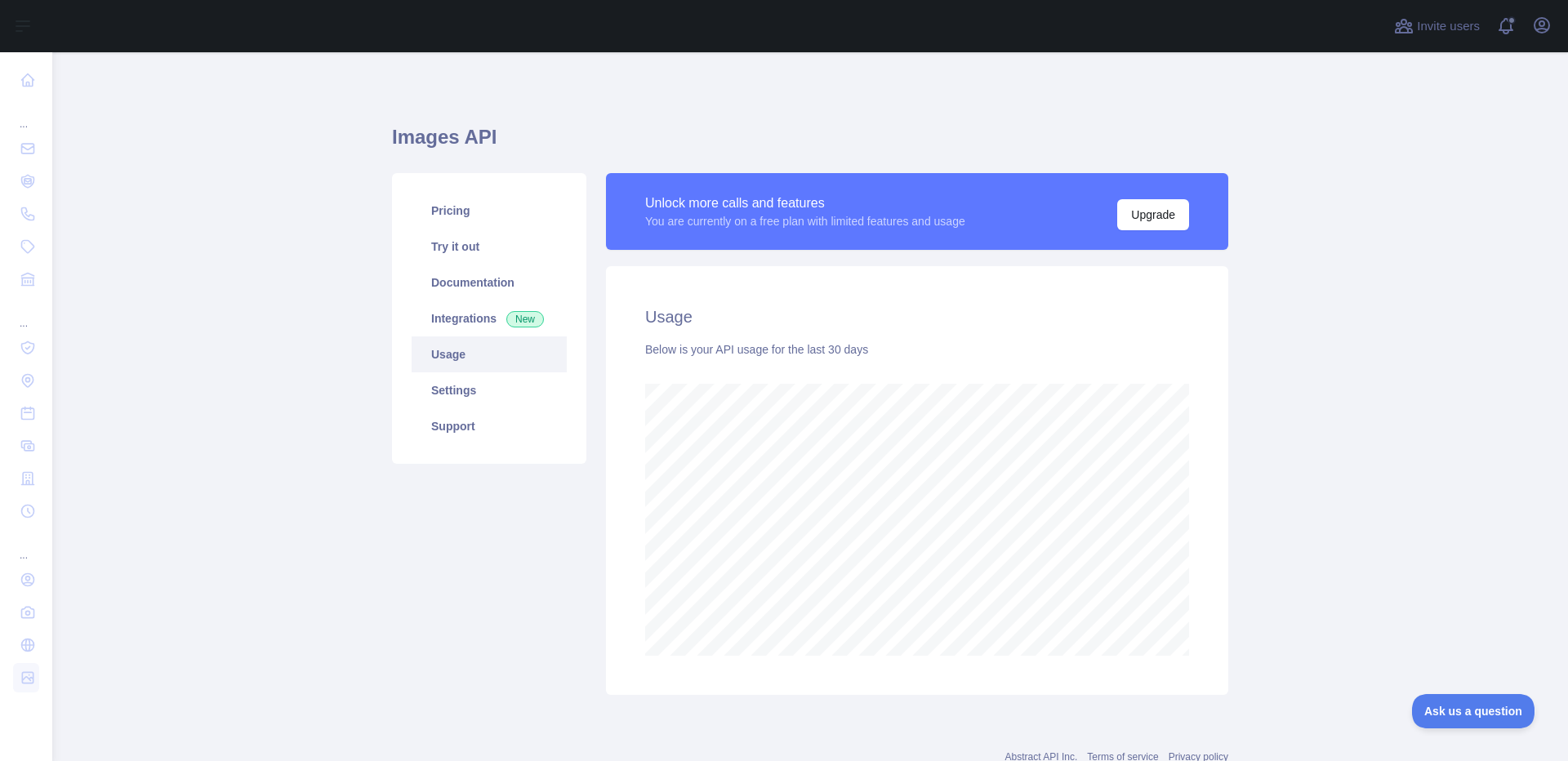
scroll to position [709, 1503]
click at [493, 379] on link "Settings" at bounding box center [489, 391] width 155 height 36
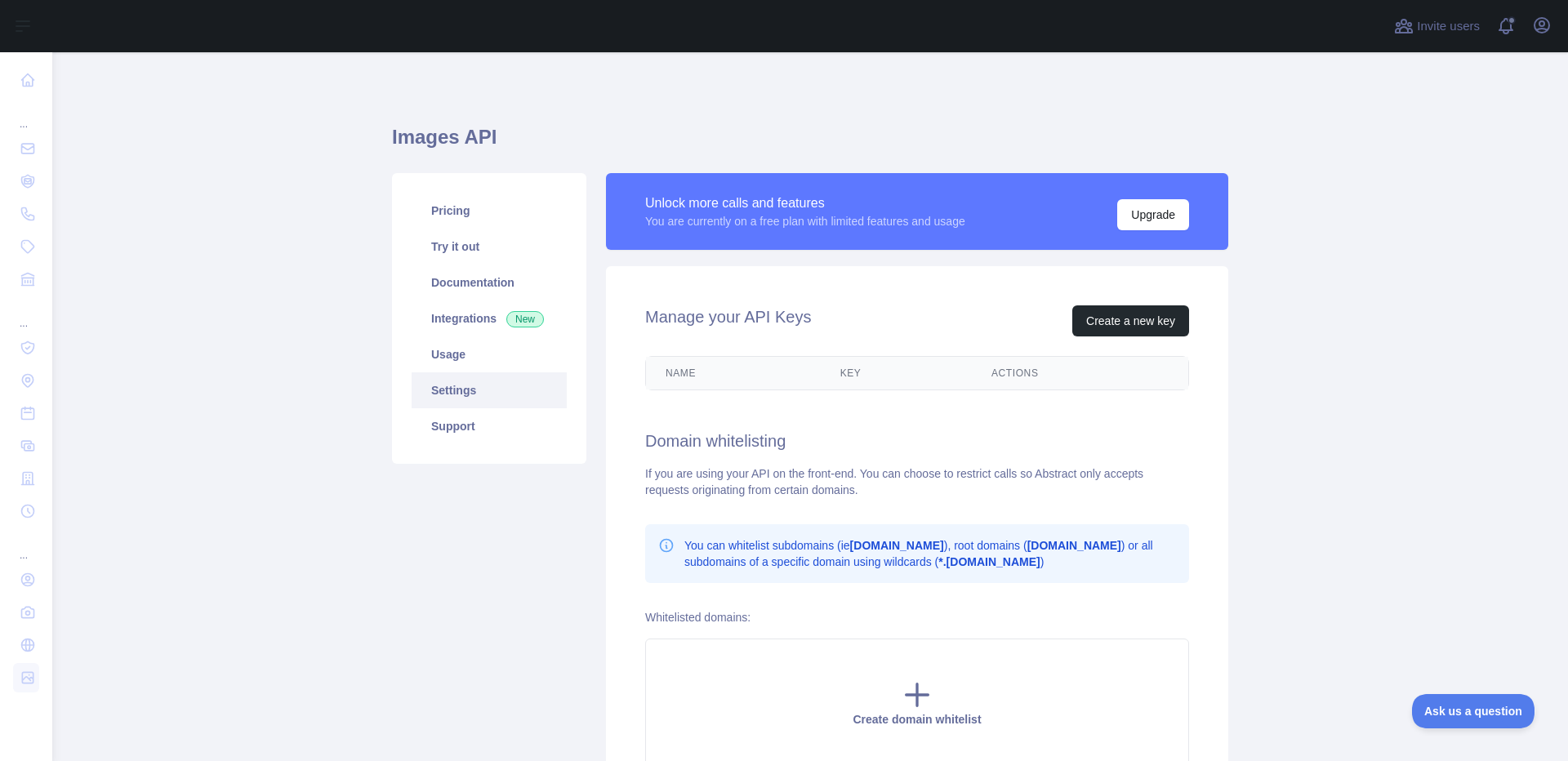
click at [715, 369] on th "Name" at bounding box center [733, 373] width 175 height 33
click at [828, 369] on th "Key" at bounding box center [896, 373] width 151 height 33
click at [1047, 384] on th "Actions" at bounding box center [1080, 373] width 216 height 33
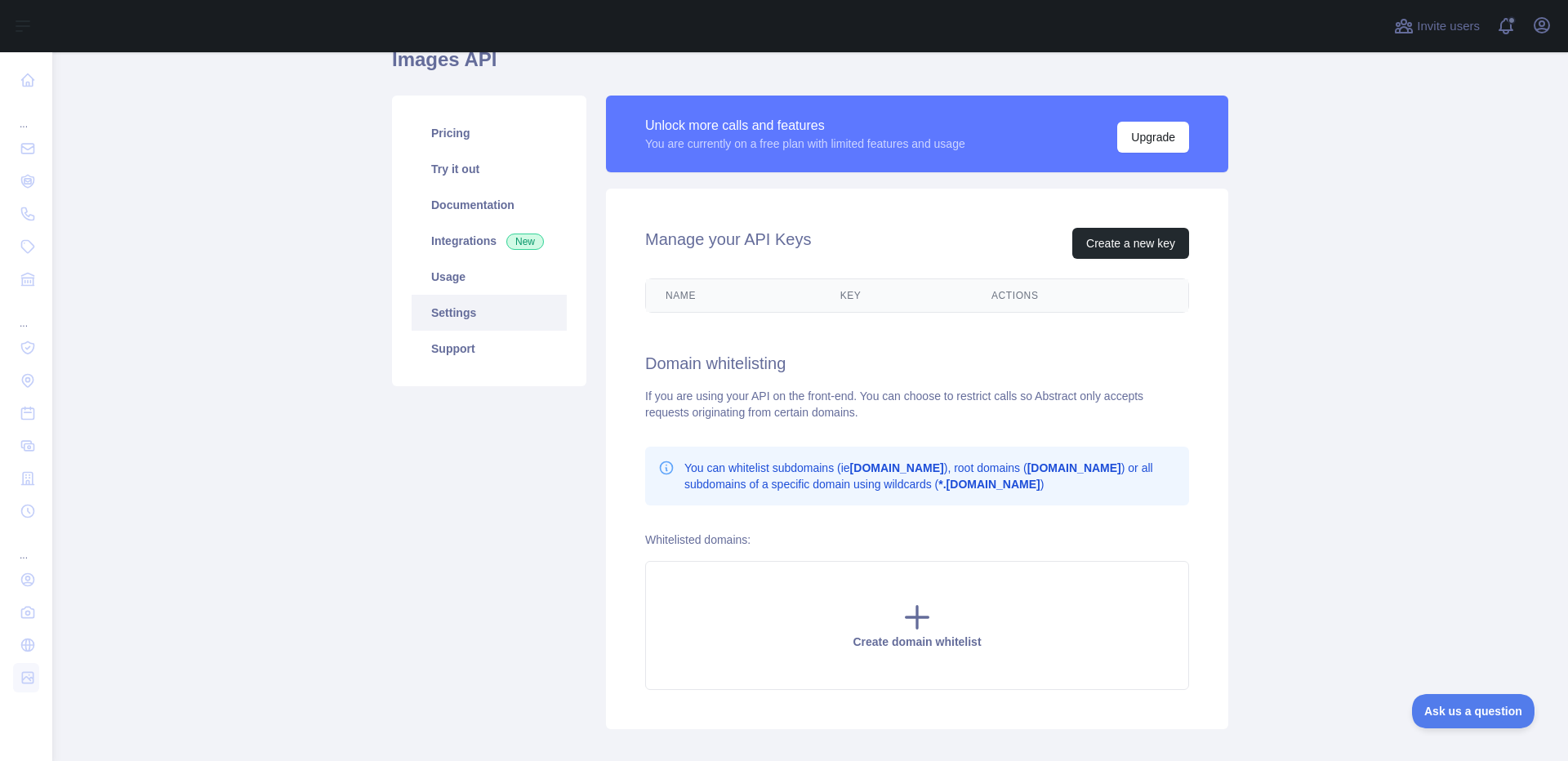
scroll to position [167, 0]
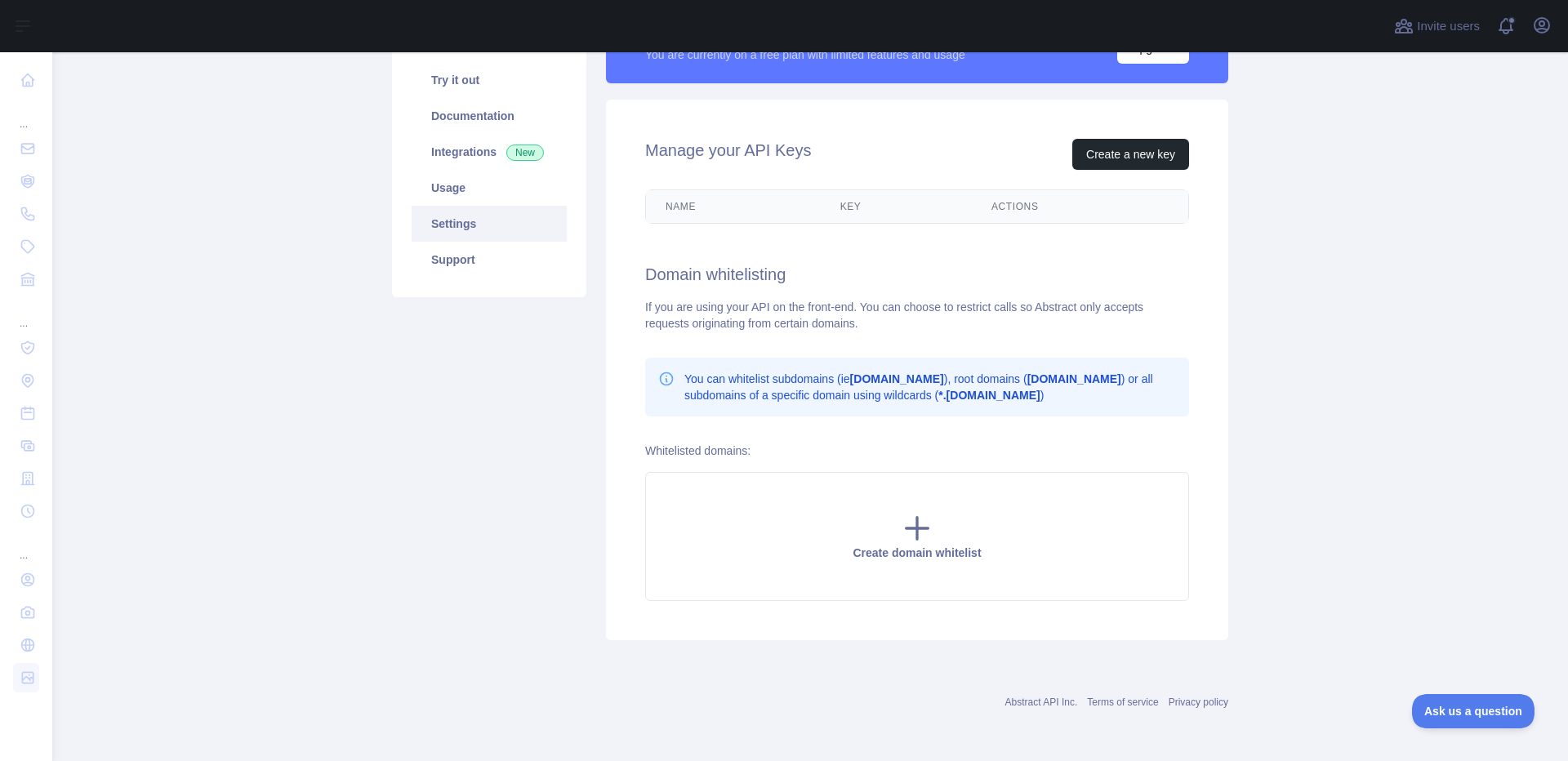
click at [509, 278] on div "Pricing Try it out Documentation Integrations New Usage Settings Support" at bounding box center [489, 152] width 194 height 291
click at [507, 274] on link "Support" at bounding box center [489, 260] width 155 height 36
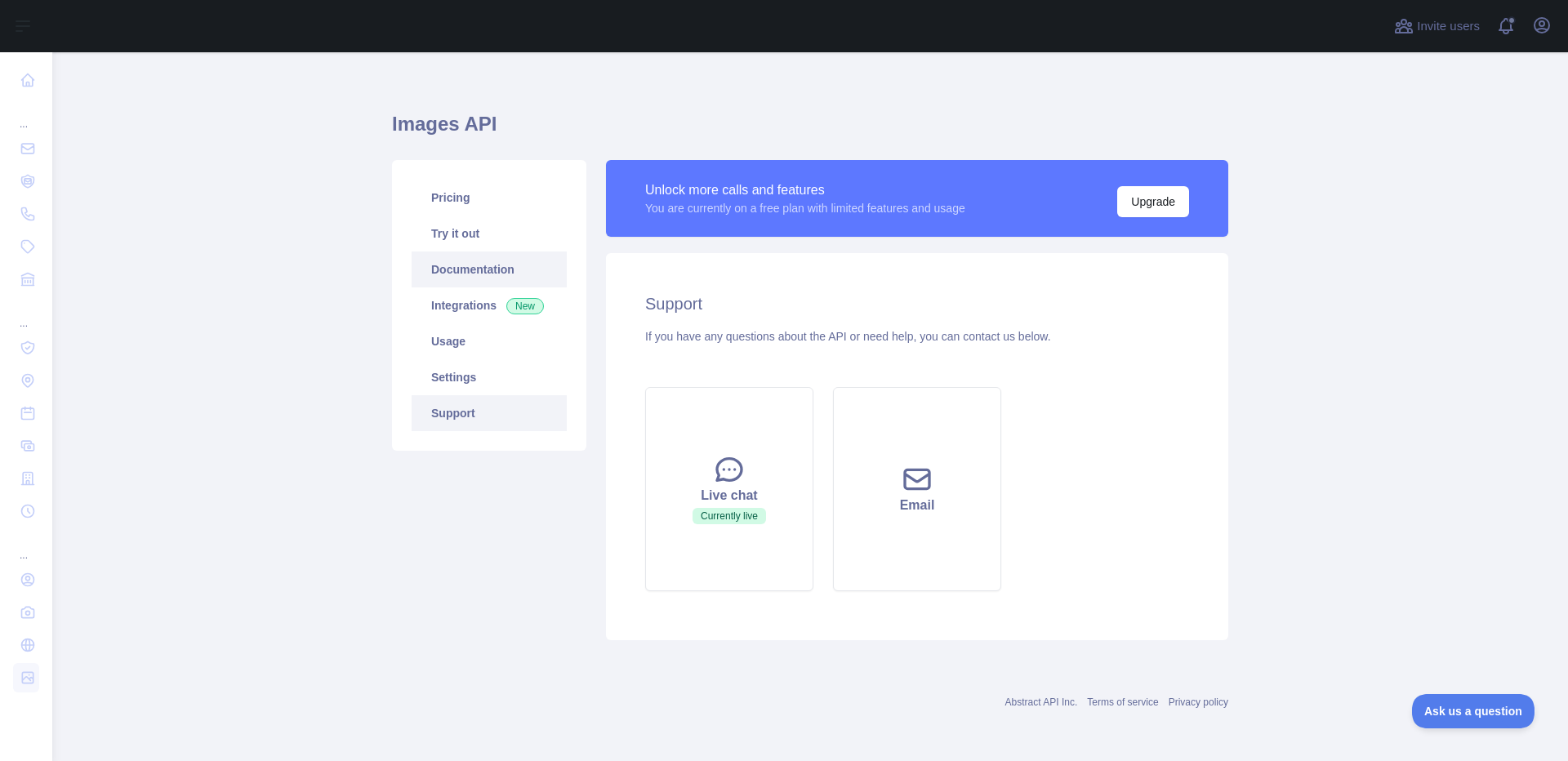
scroll to position [13, 0]
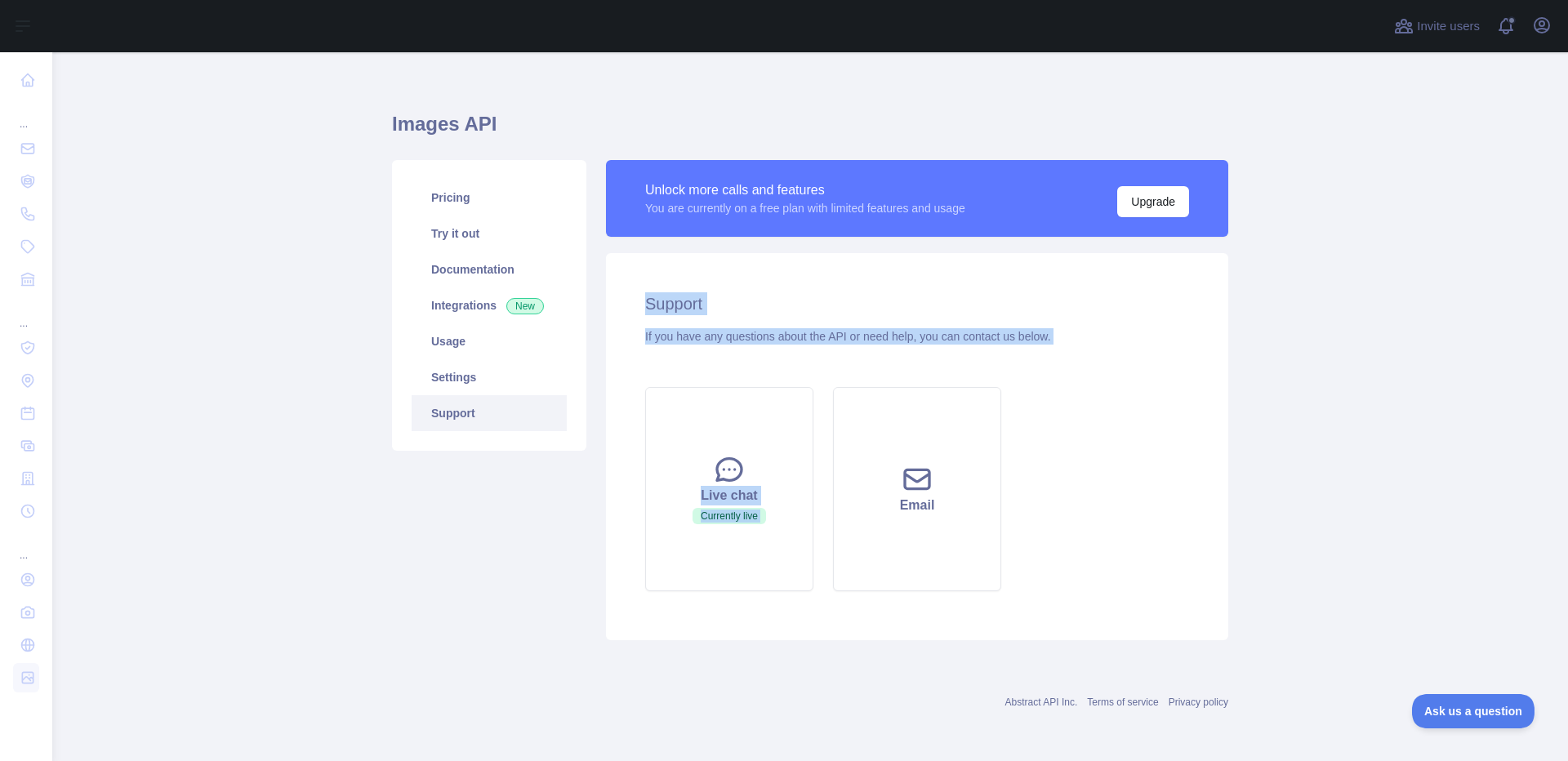
drag, startPoint x: 686, startPoint y: 296, endPoint x: 1114, endPoint y: 355, distance: 432.0
click at [1114, 355] on div "Support If you have any questions about the API or need help, you can contact u…" at bounding box center [917, 447] width 622 height 388
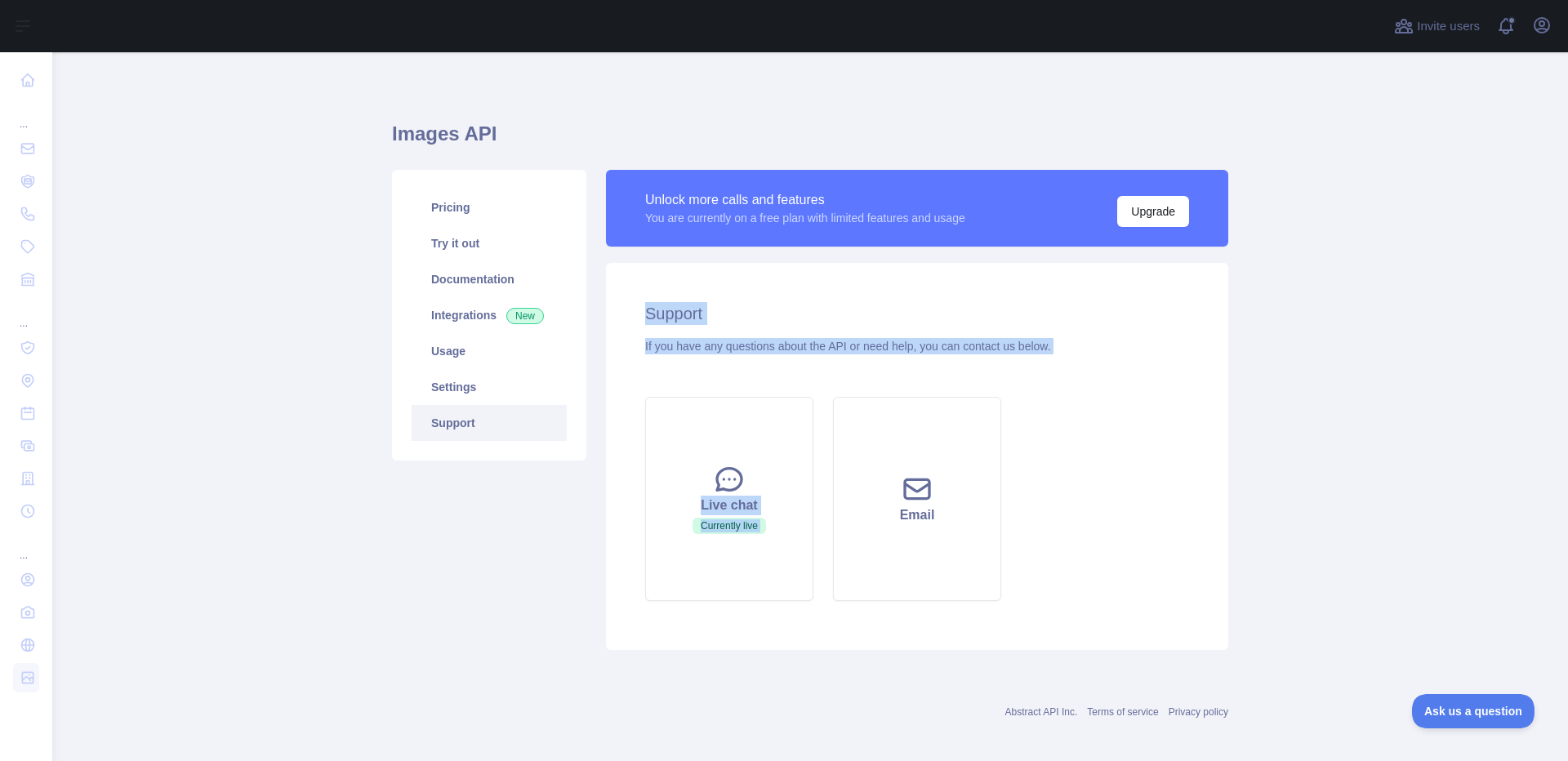
scroll to position [0, 0]
